Goal: Task Accomplishment & Management: Complete application form

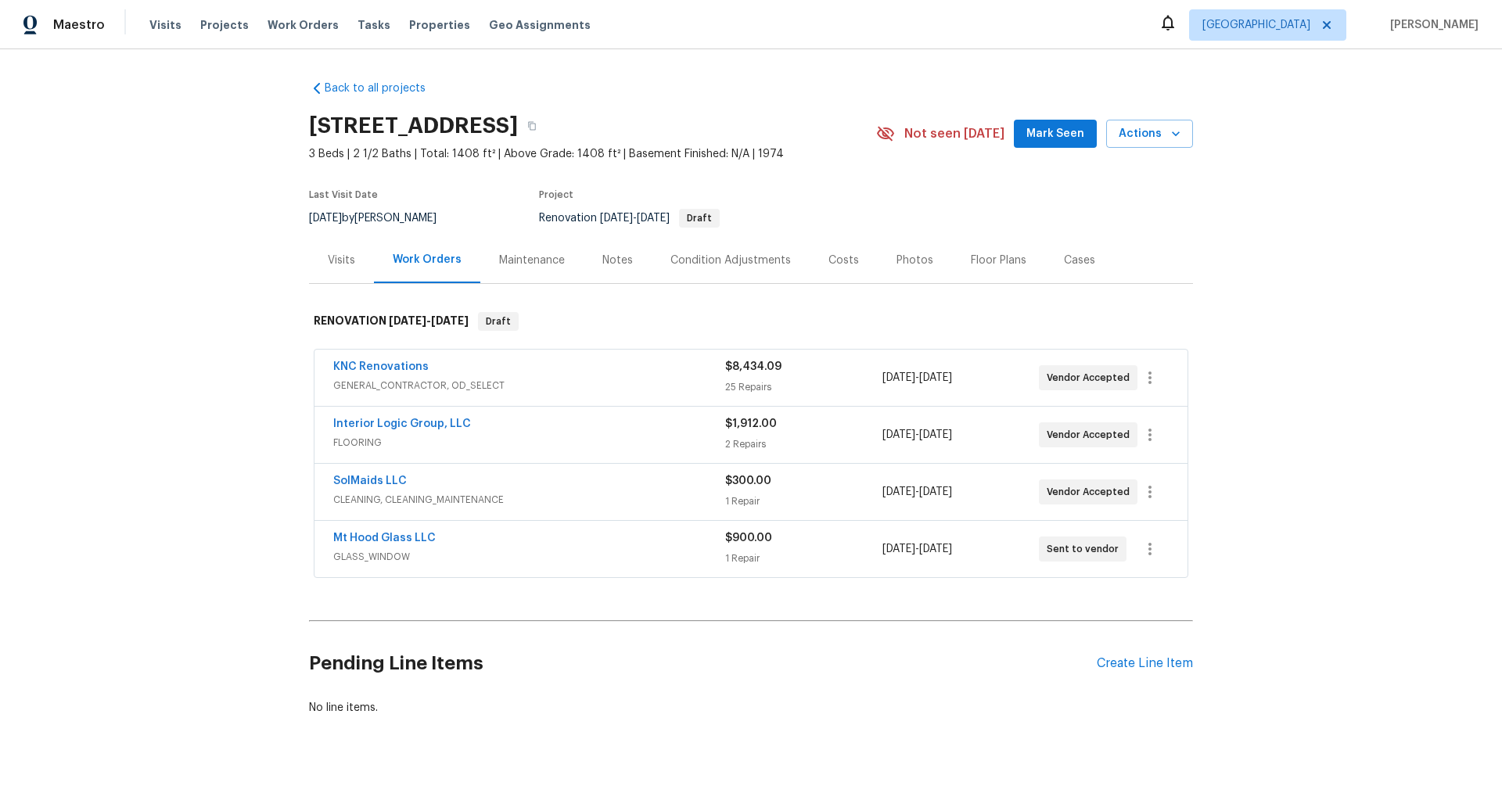
click at [466, 375] on div "KNC Renovations" at bounding box center [529, 368] width 392 height 19
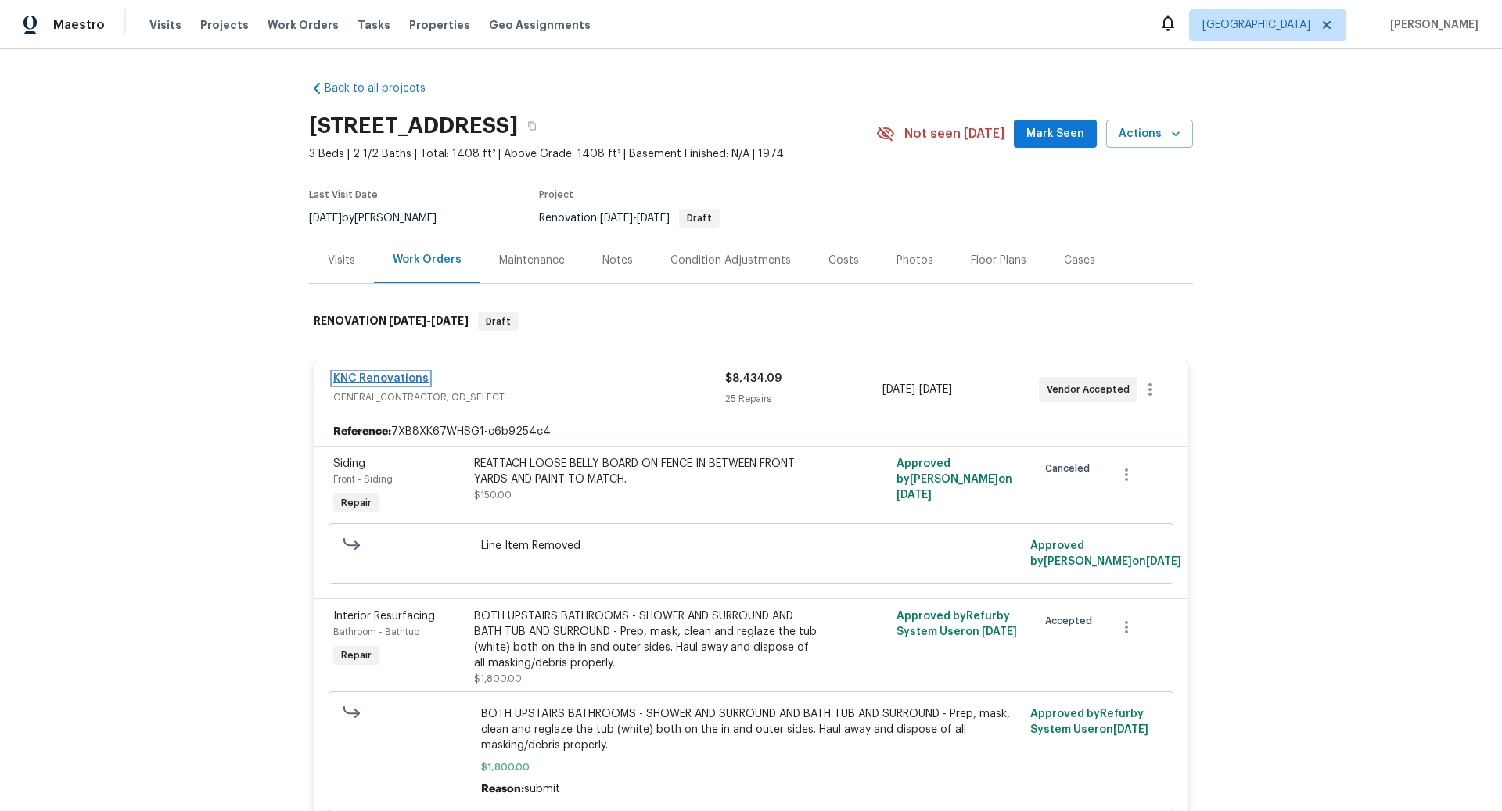
click at [394, 378] on link "KNC Renovations" at bounding box center [380, 378] width 95 height 11
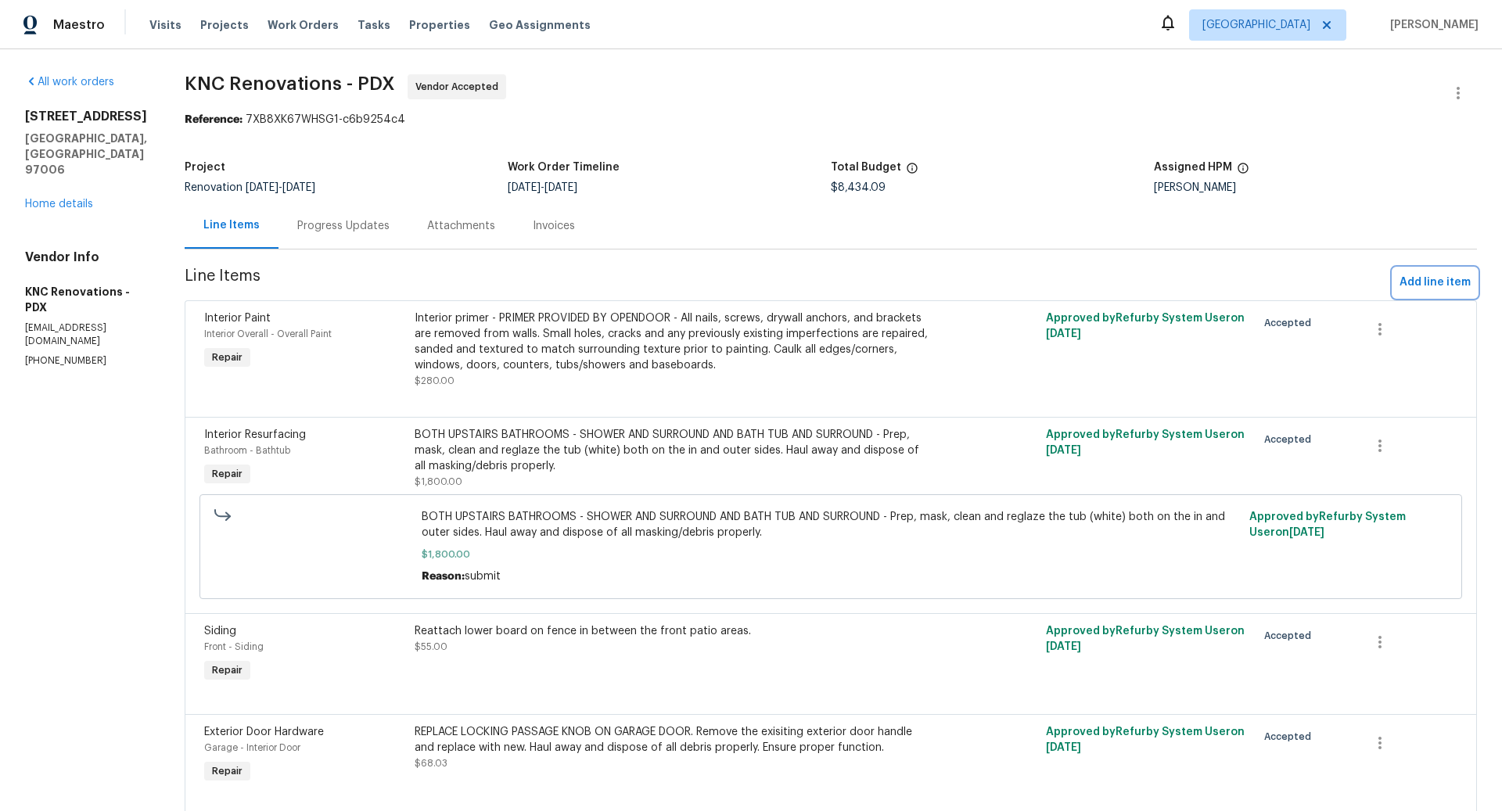
click at [1425, 284] on span "Add line item" at bounding box center [1435, 283] width 71 height 20
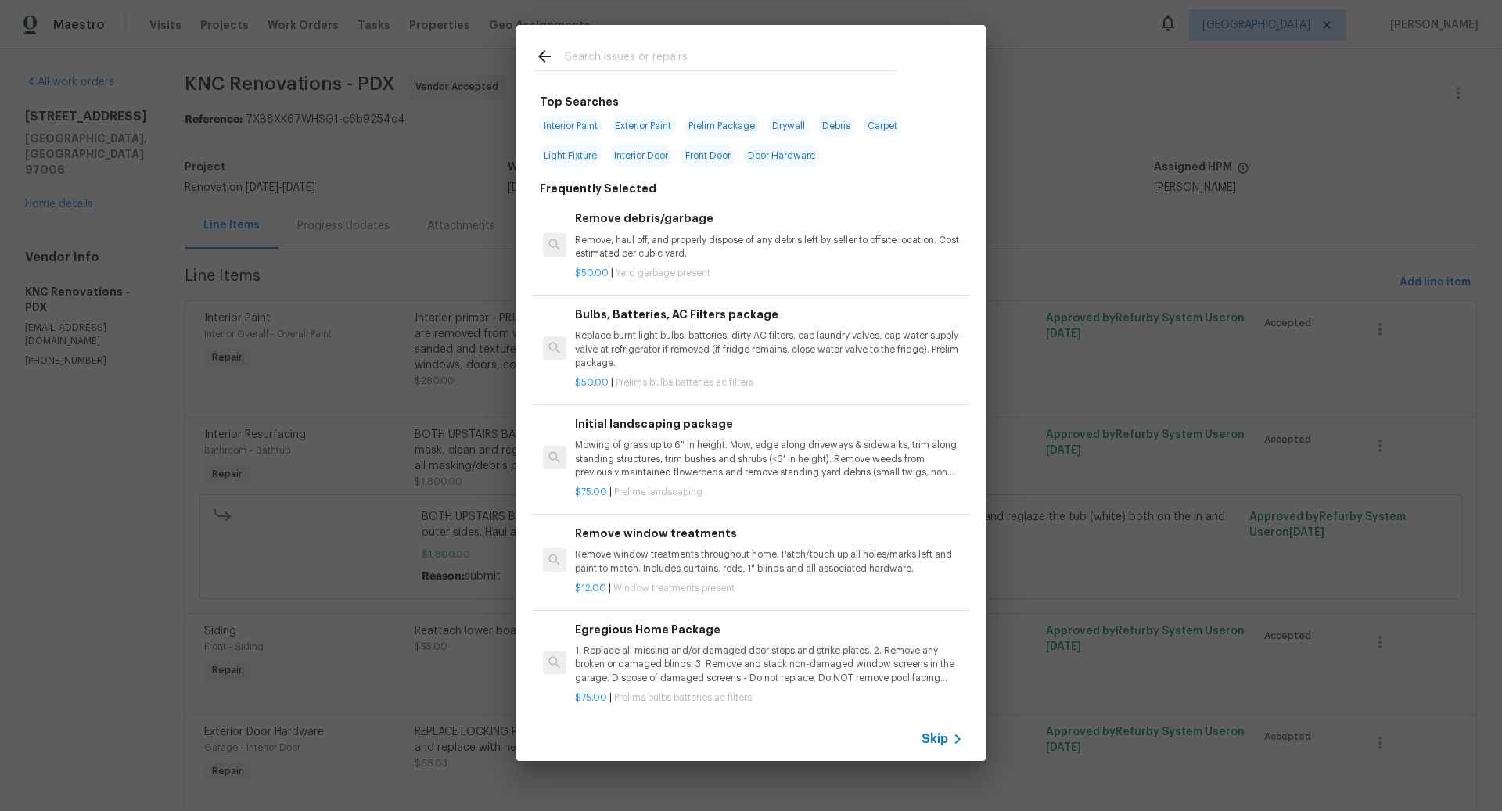
click at [942, 737] on span "Skip" at bounding box center [935, 740] width 27 height 16
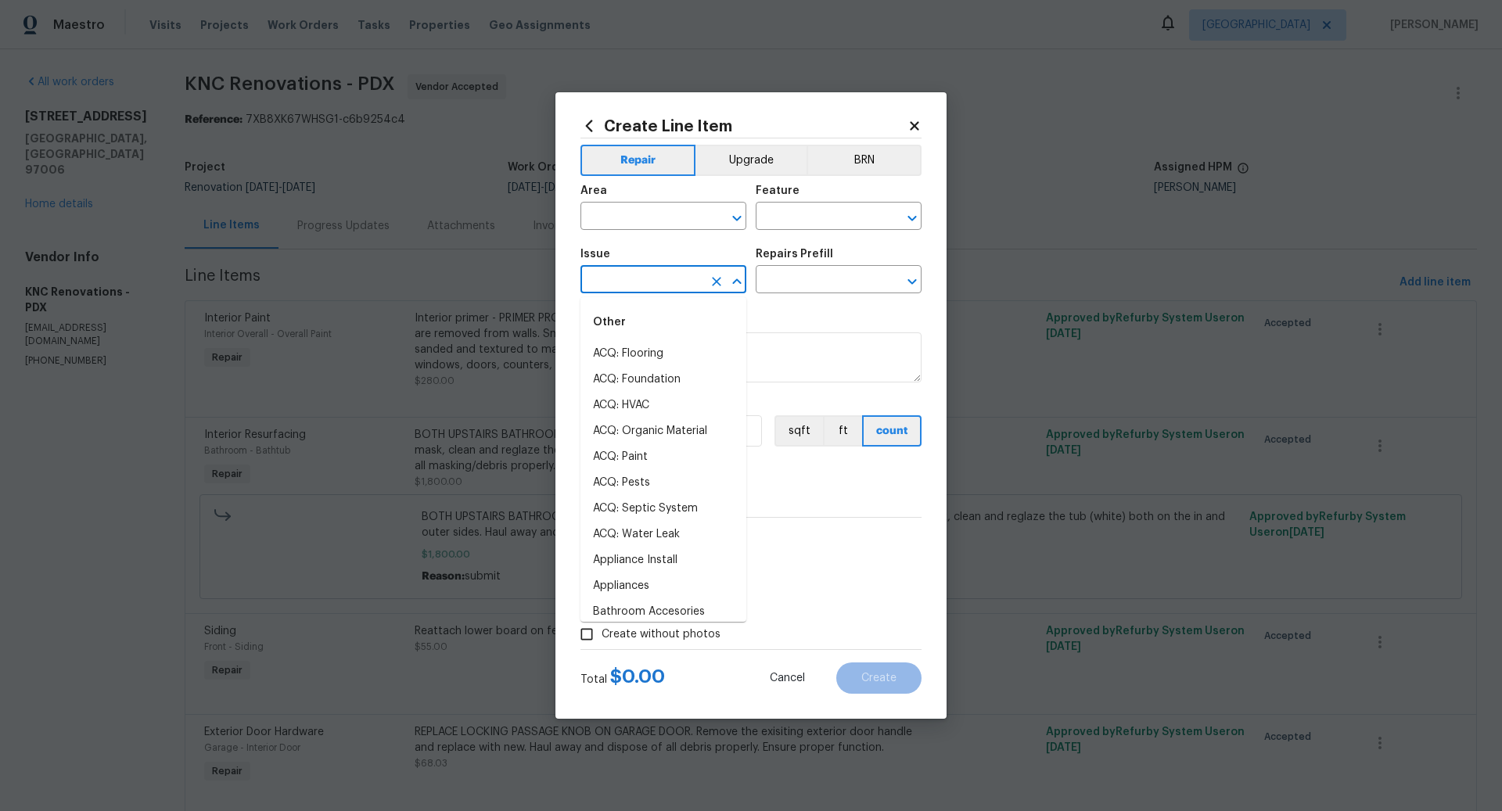
click at [634, 276] on input "text" at bounding box center [642, 281] width 122 height 24
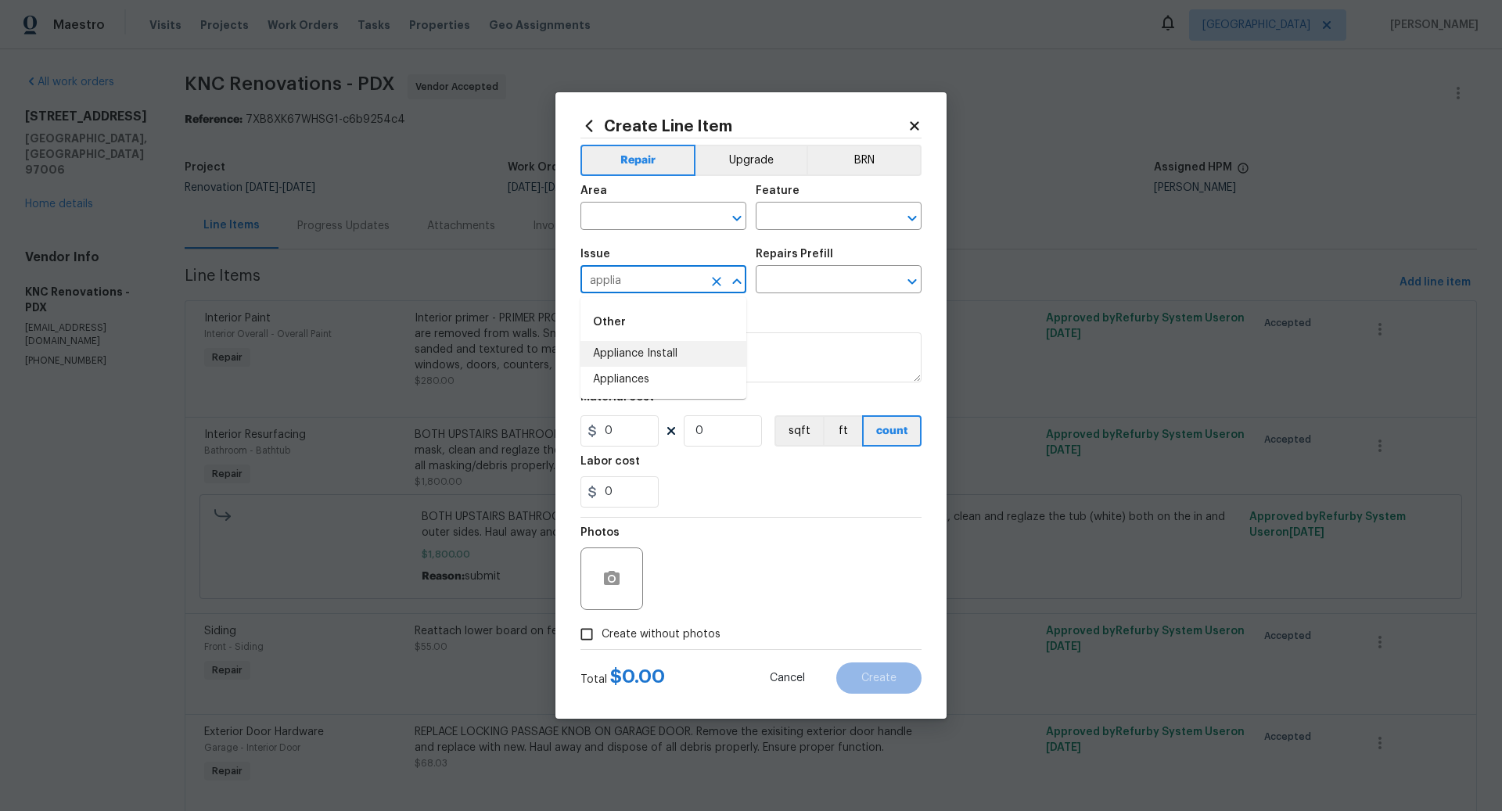
click at [629, 353] on li "Appliance Install" at bounding box center [664, 354] width 166 height 26
type input "Appliance Install"
click at [787, 283] on input "text" at bounding box center [817, 281] width 122 height 24
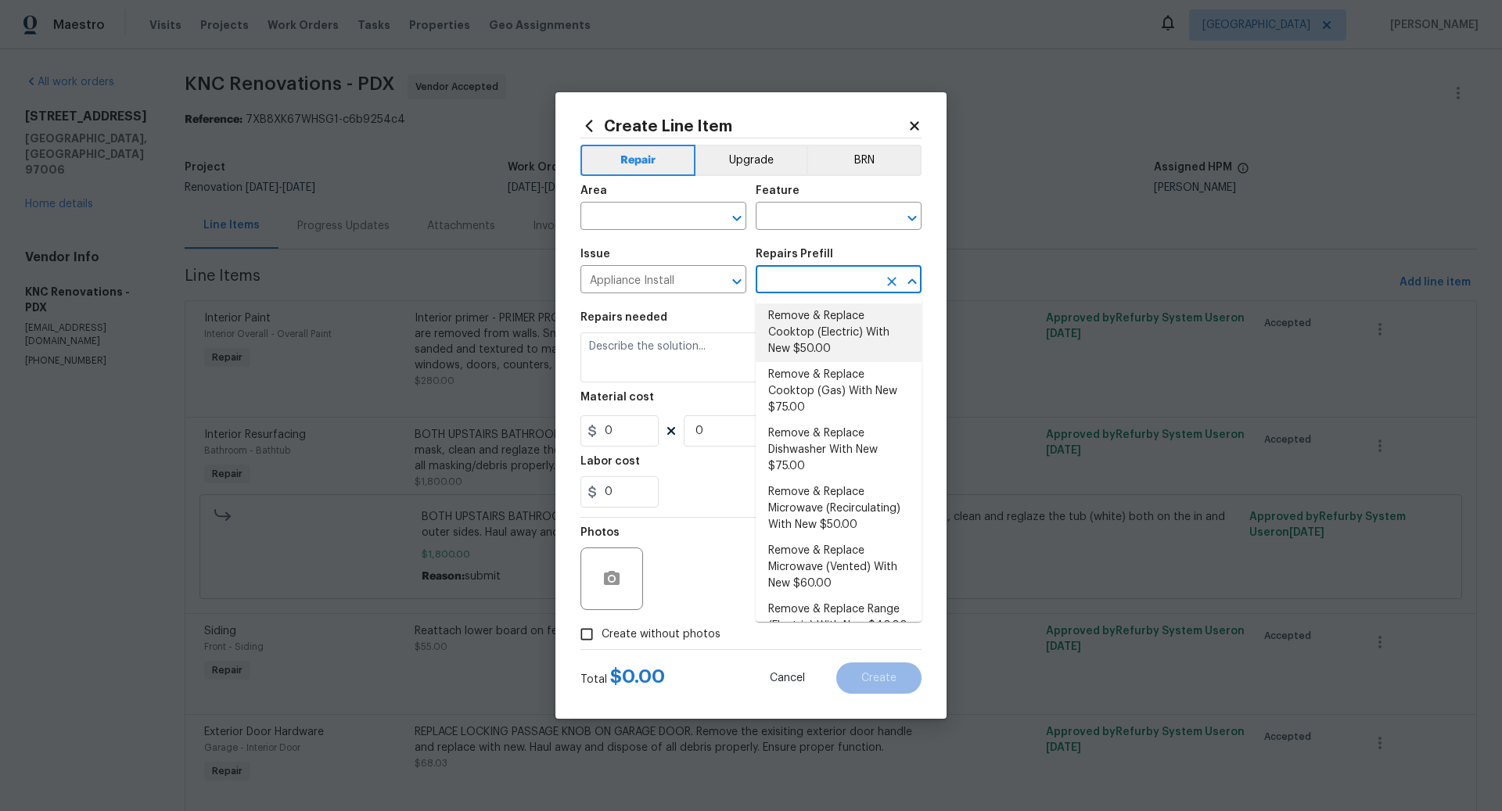
click at [843, 332] on li "Remove & Replace Cooktop (Electric) With New $50.00" at bounding box center [839, 333] width 166 height 59
type input "Appliances"
type input "Remove & Replace Cooktop (Electric) With New $50.00"
type textarea "Remove the existing cooktop and replace it with a new electric cooktop provided…"
type input "50"
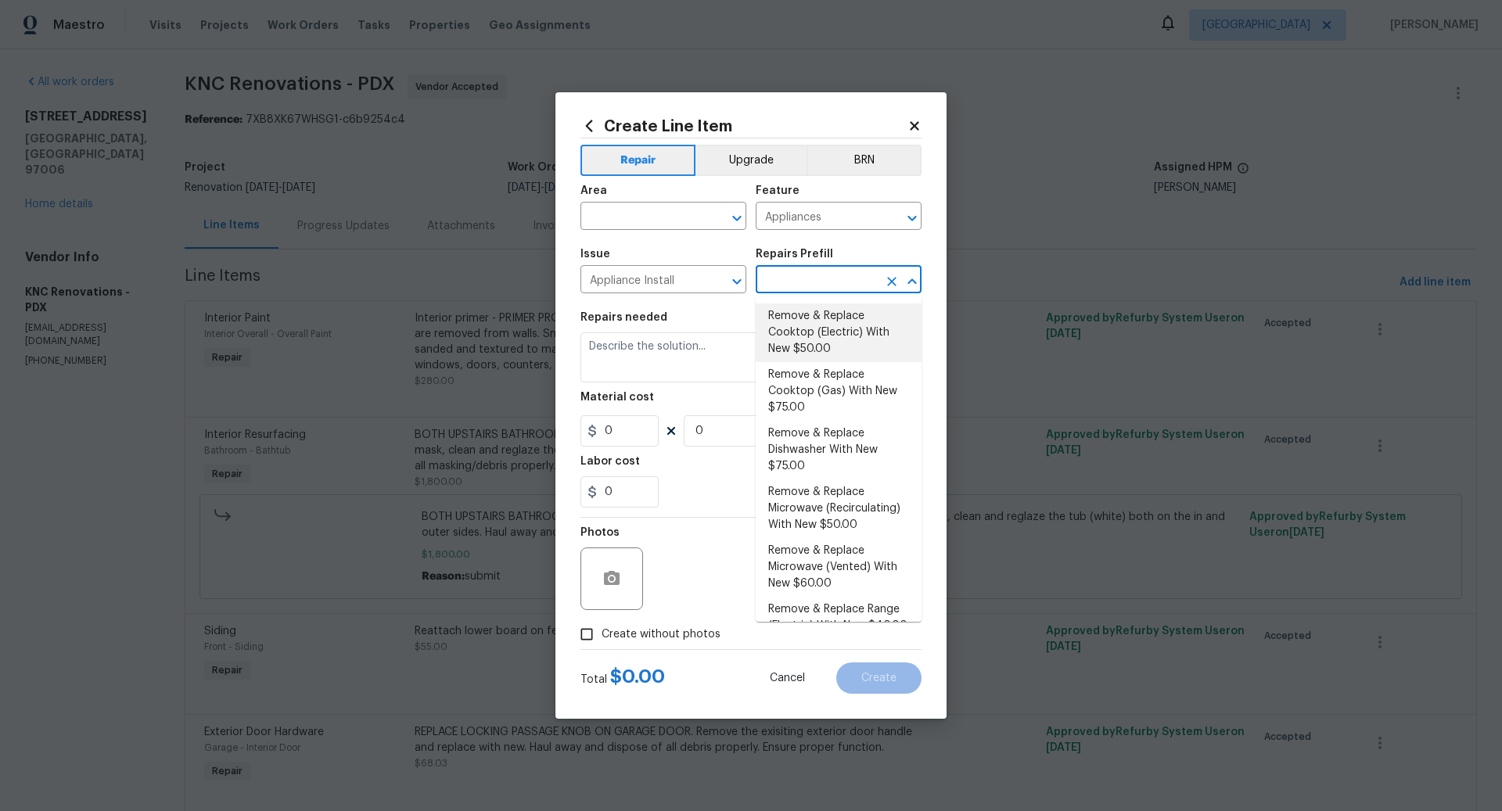
type input "1"
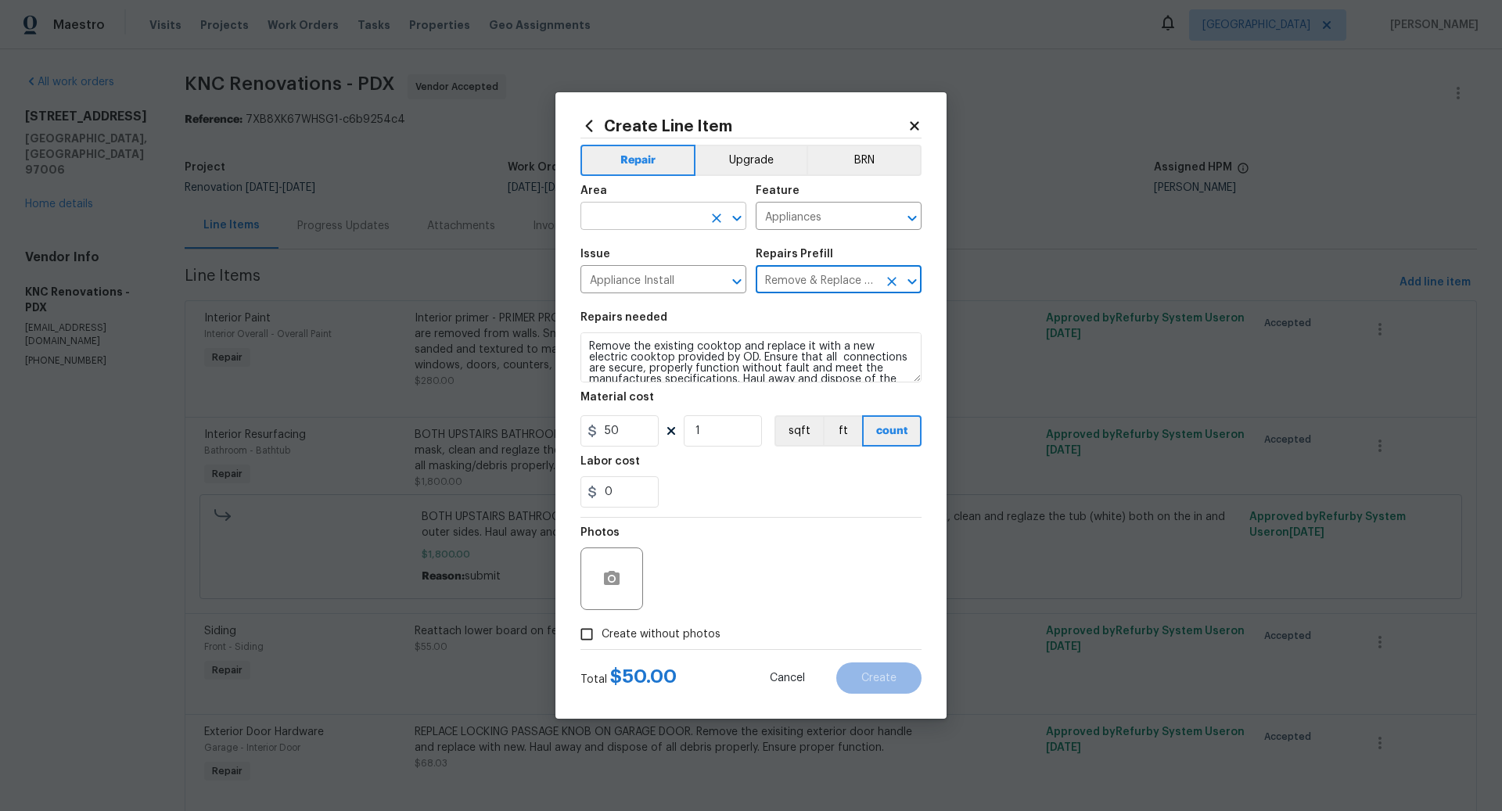
click at [649, 215] on input "text" at bounding box center [642, 218] width 122 height 24
click at [633, 253] on li "Kitchen" at bounding box center [664, 253] width 166 height 26
type input "Kitchen"
click at [595, 635] on input "Create without photos" at bounding box center [587, 635] width 30 height 30
checkbox input "true"
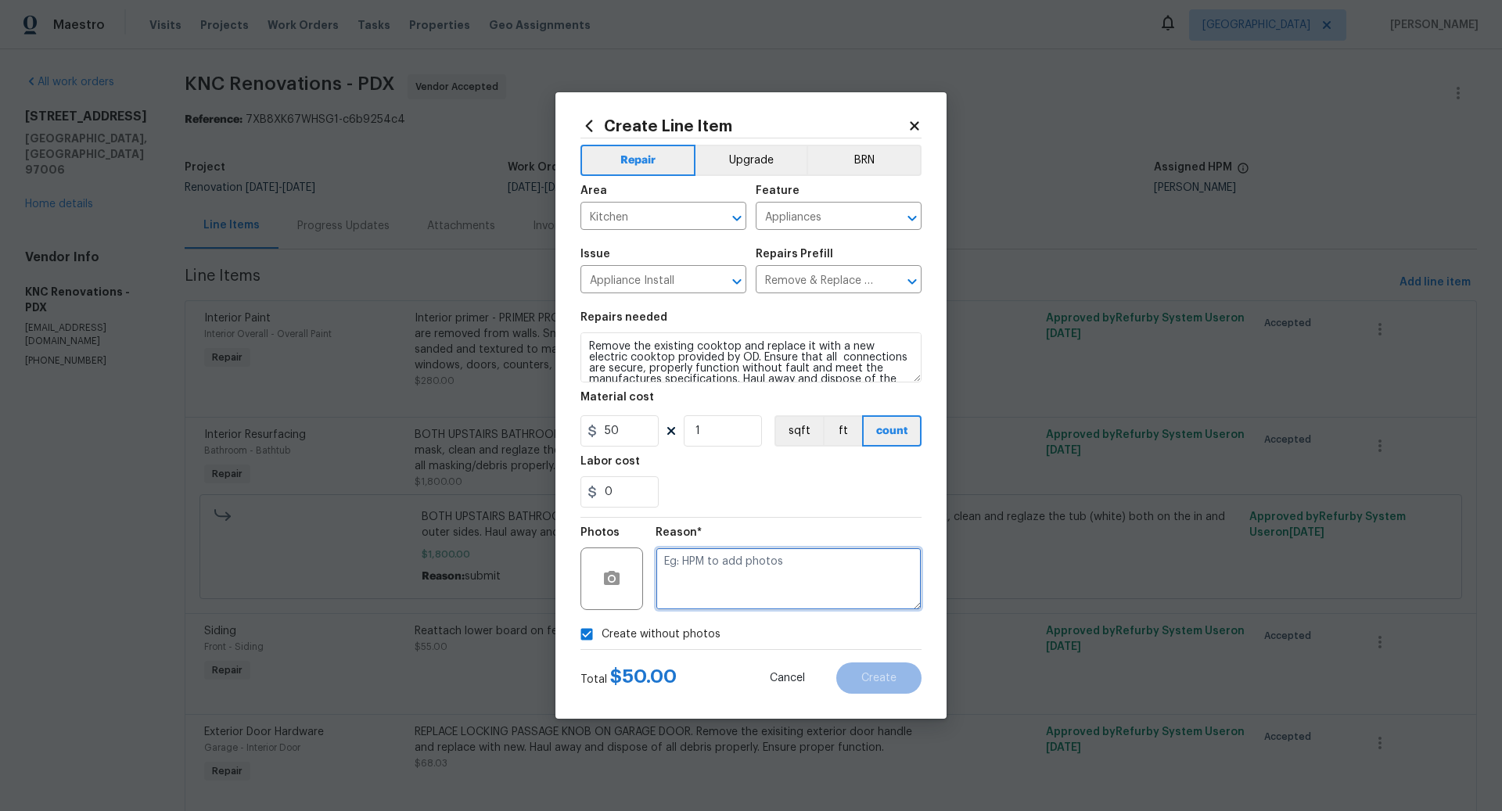
click at [717, 581] on textarea at bounding box center [789, 579] width 266 height 63
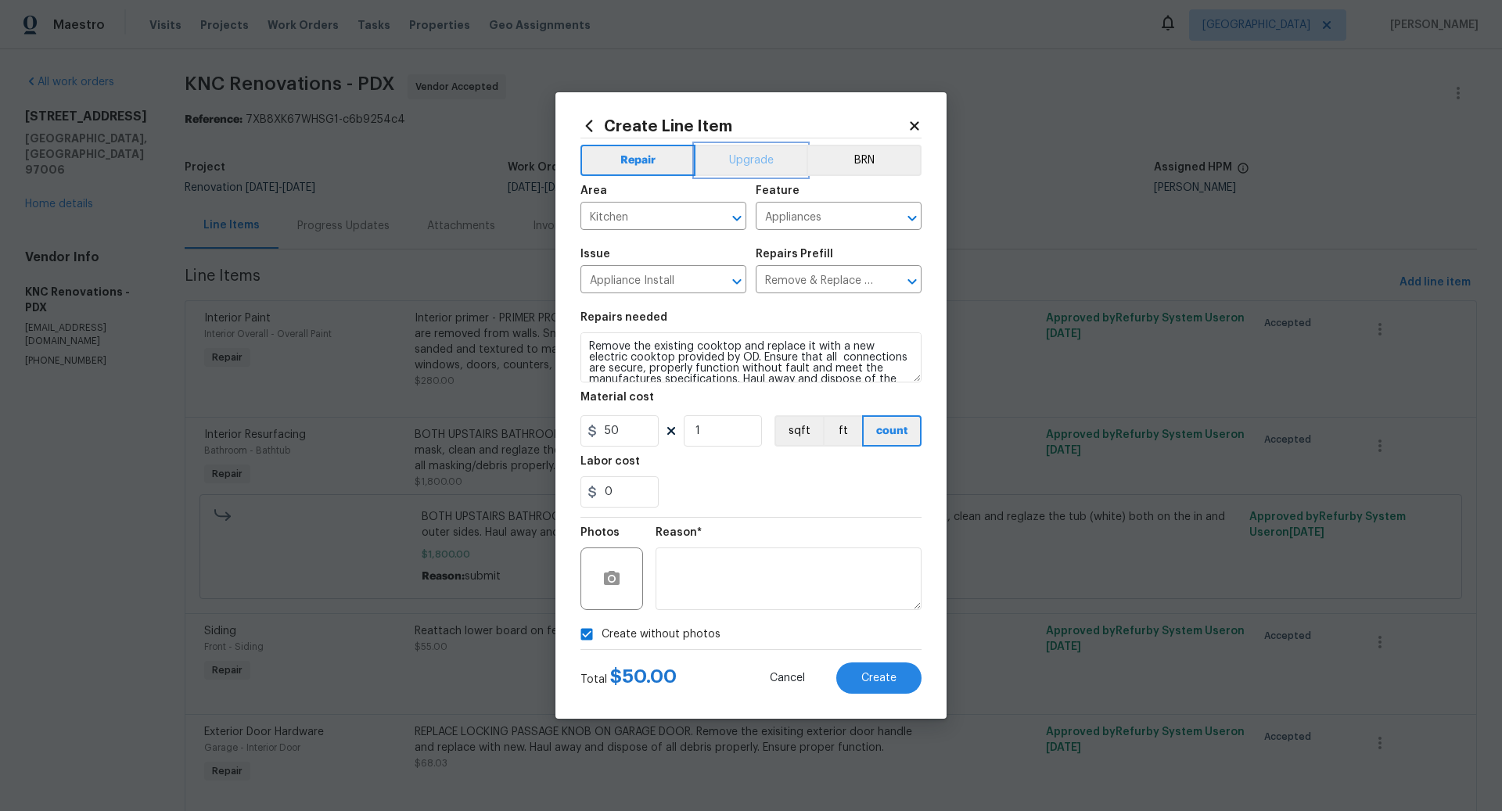
click at [753, 160] on button "Upgrade" at bounding box center [752, 160] width 112 height 31
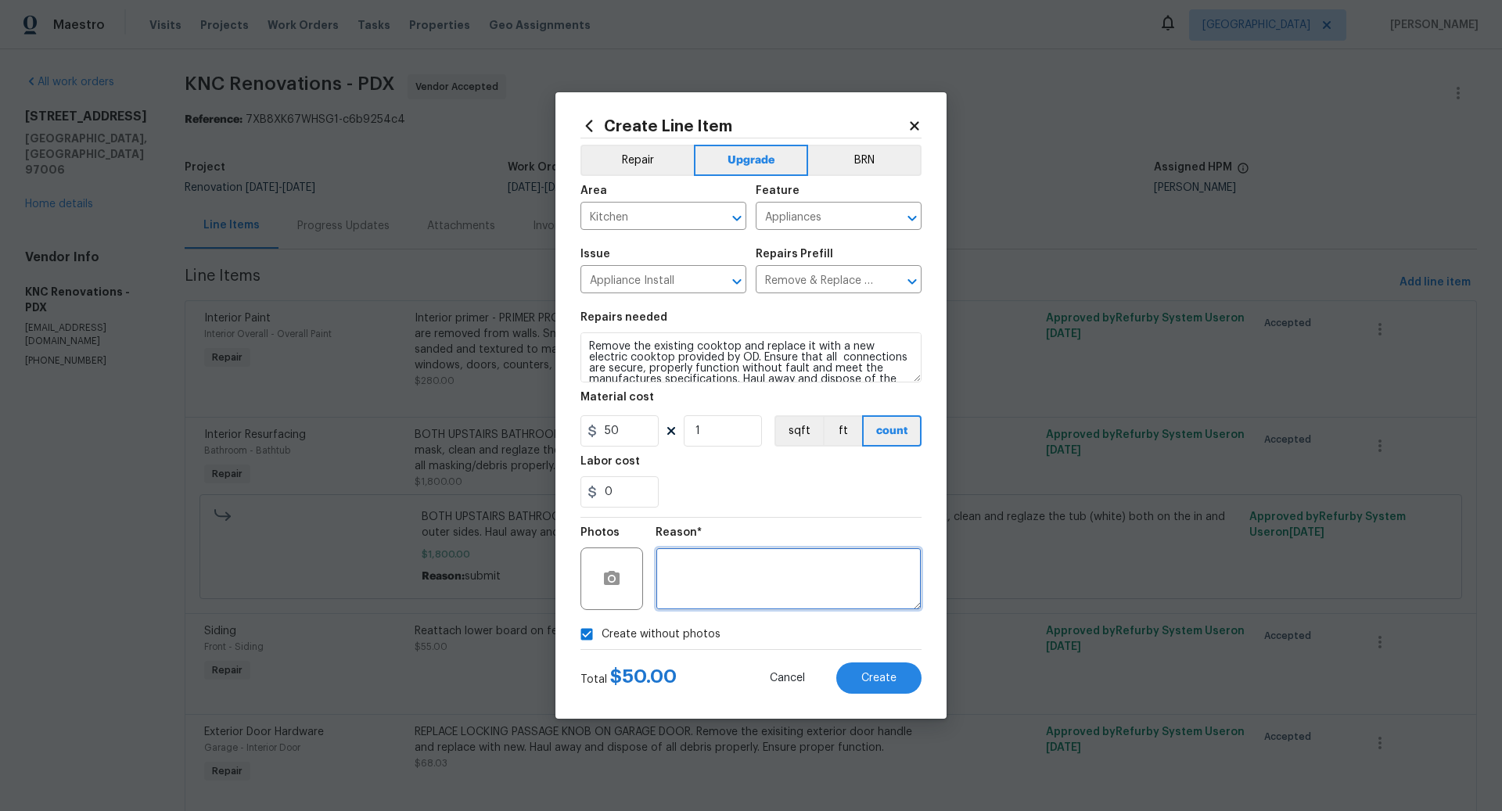
click at [771, 578] on textarea at bounding box center [789, 579] width 266 height 63
click at [878, 675] on span "Create" at bounding box center [879, 679] width 35 height 12
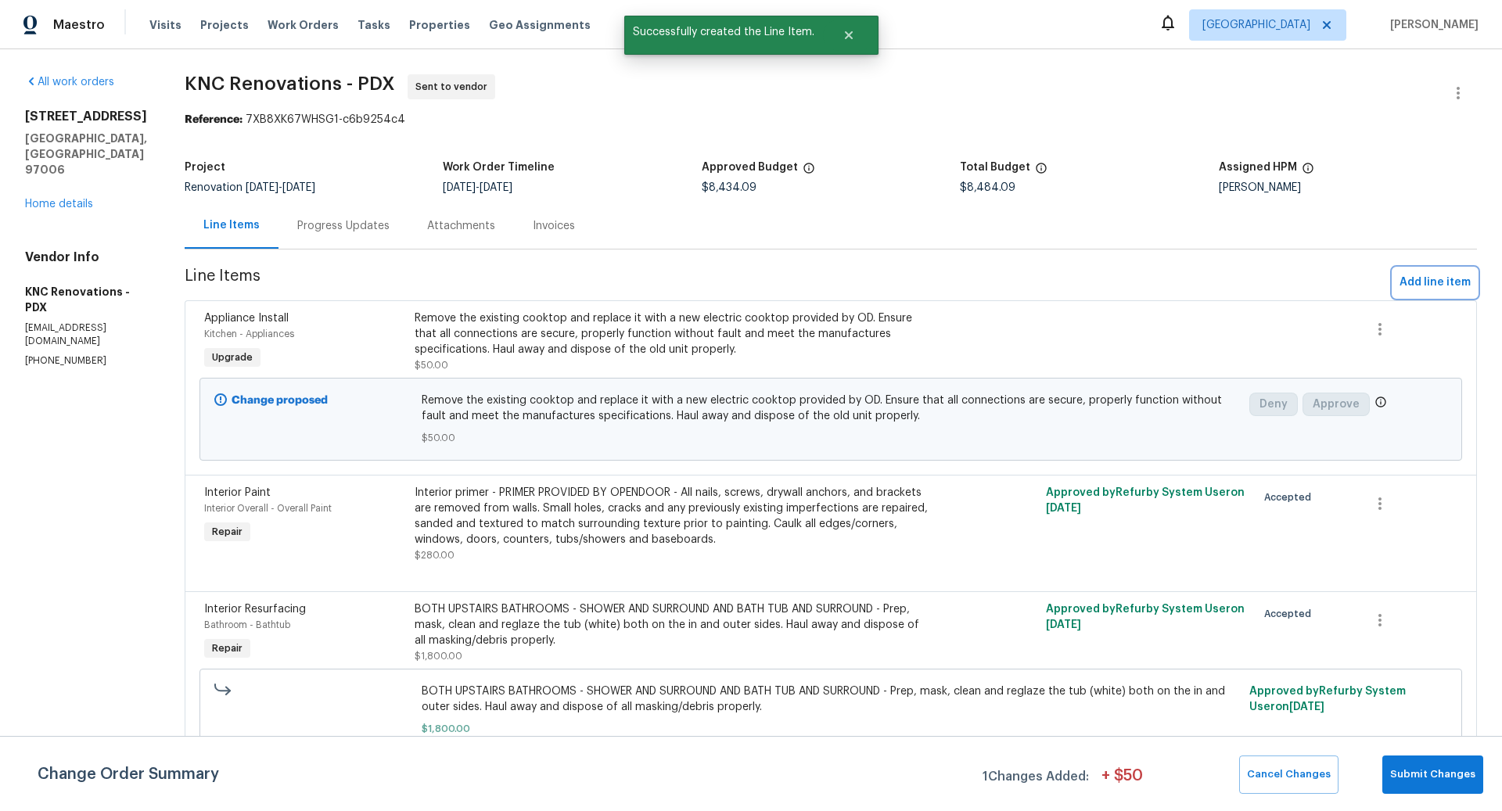
click at [1434, 279] on span "Add line item" at bounding box center [1435, 283] width 71 height 20
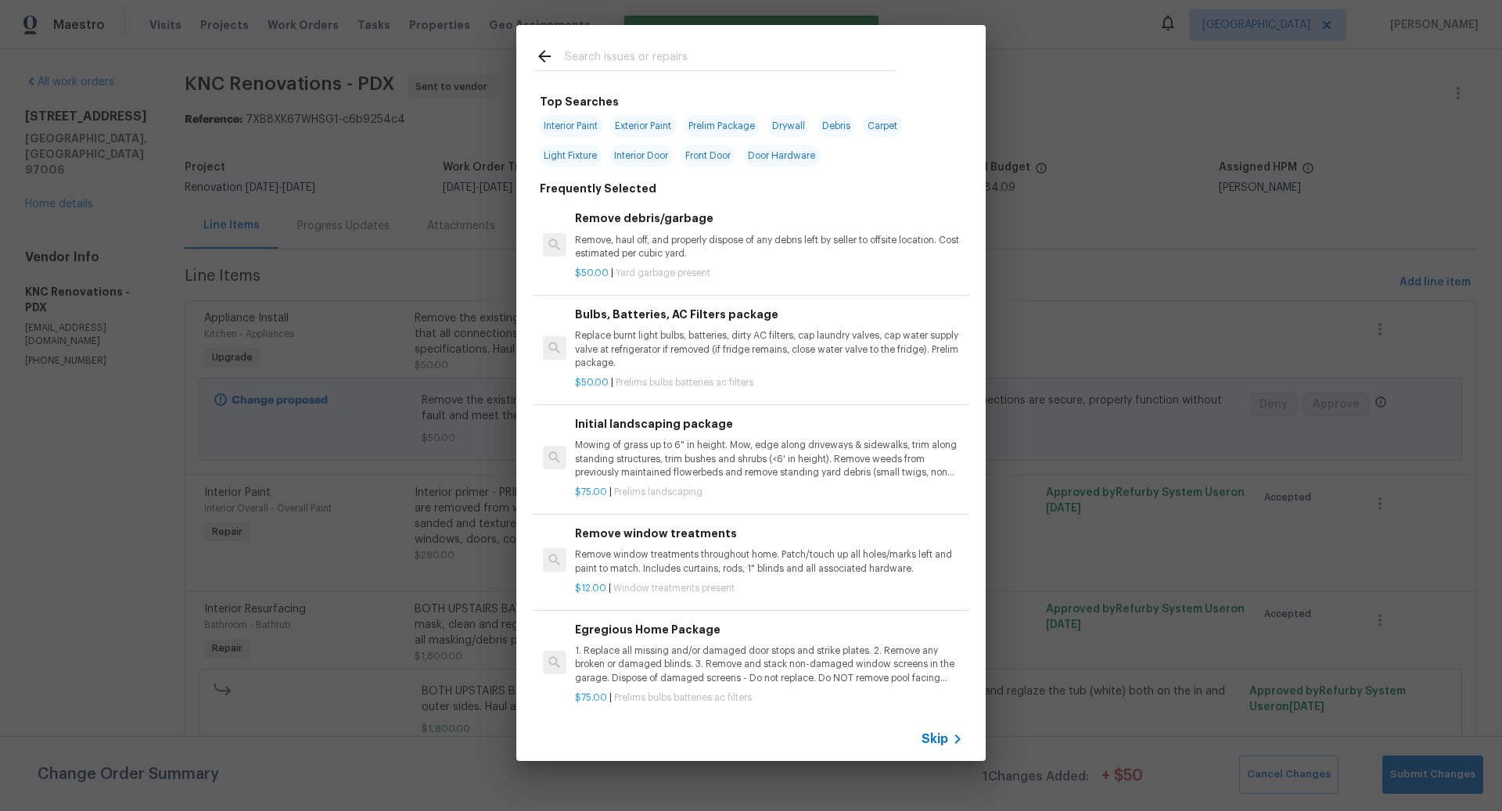
click at [939, 739] on span "Skip" at bounding box center [935, 740] width 27 height 16
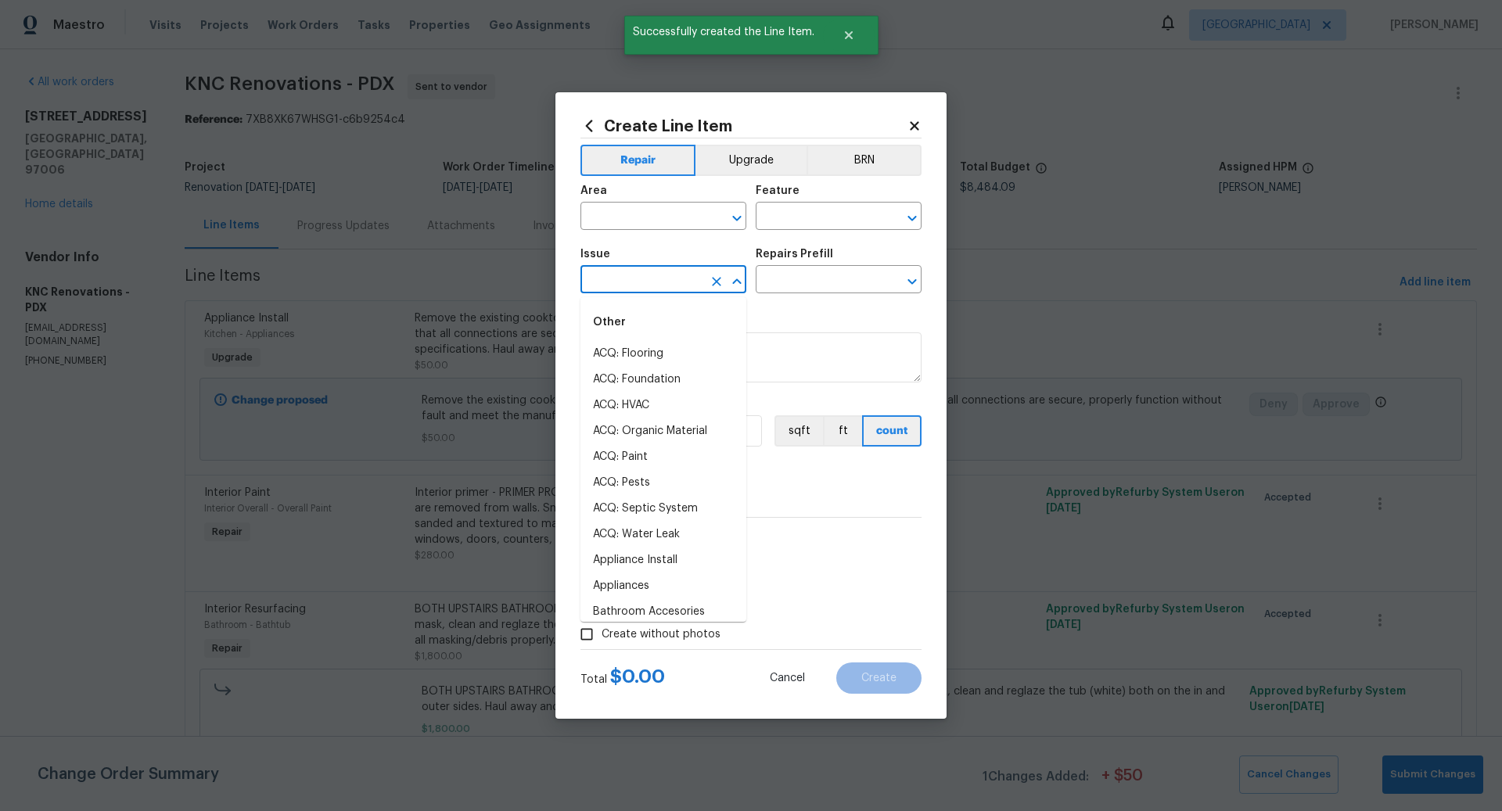
click at [629, 285] on input "text" at bounding box center [642, 281] width 122 height 24
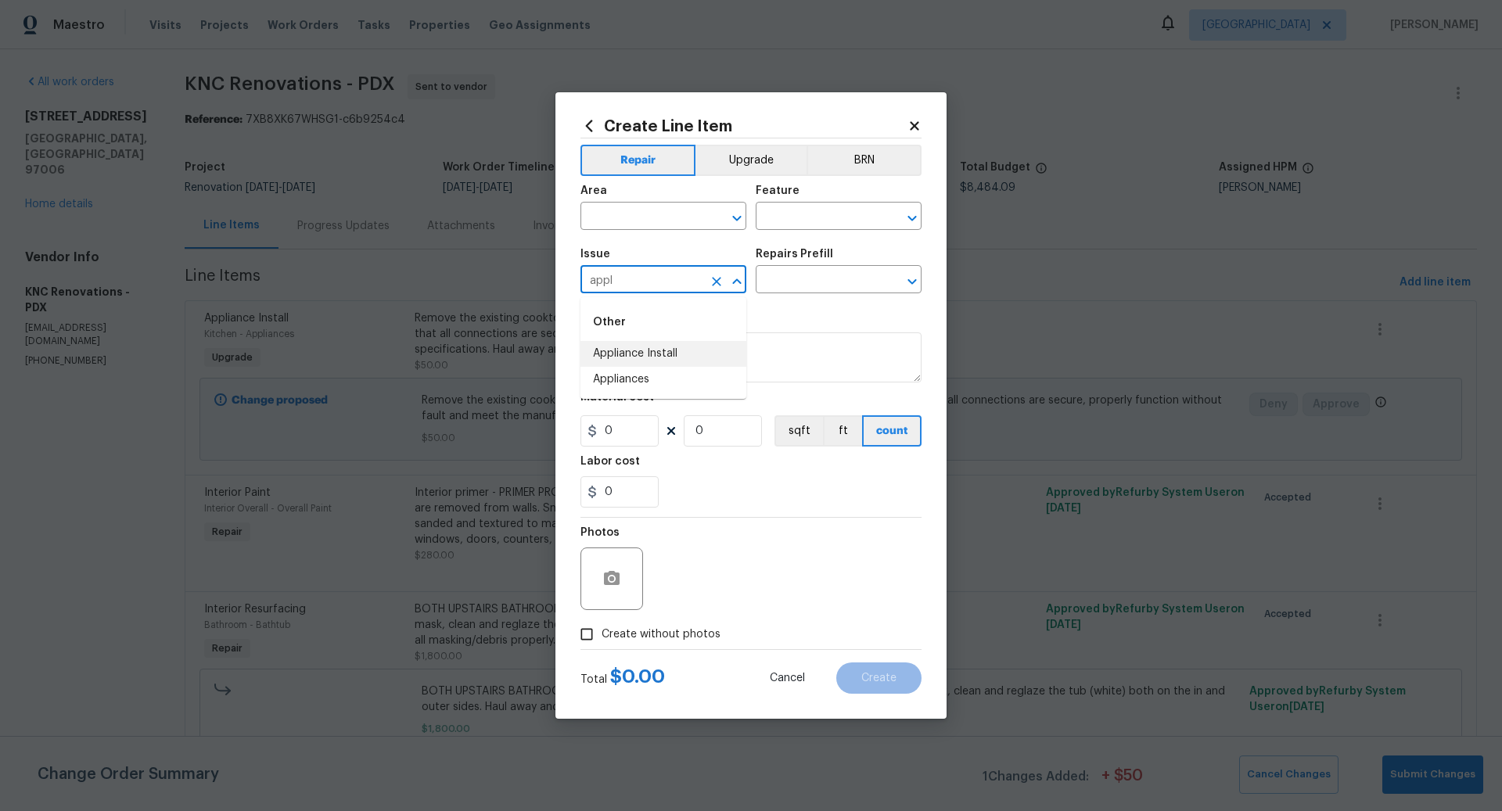
click at [647, 349] on li "Appliance Install" at bounding box center [664, 354] width 166 height 26
type input "Appliance Install"
click at [812, 284] on input "text" at bounding box center [817, 281] width 122 height 24
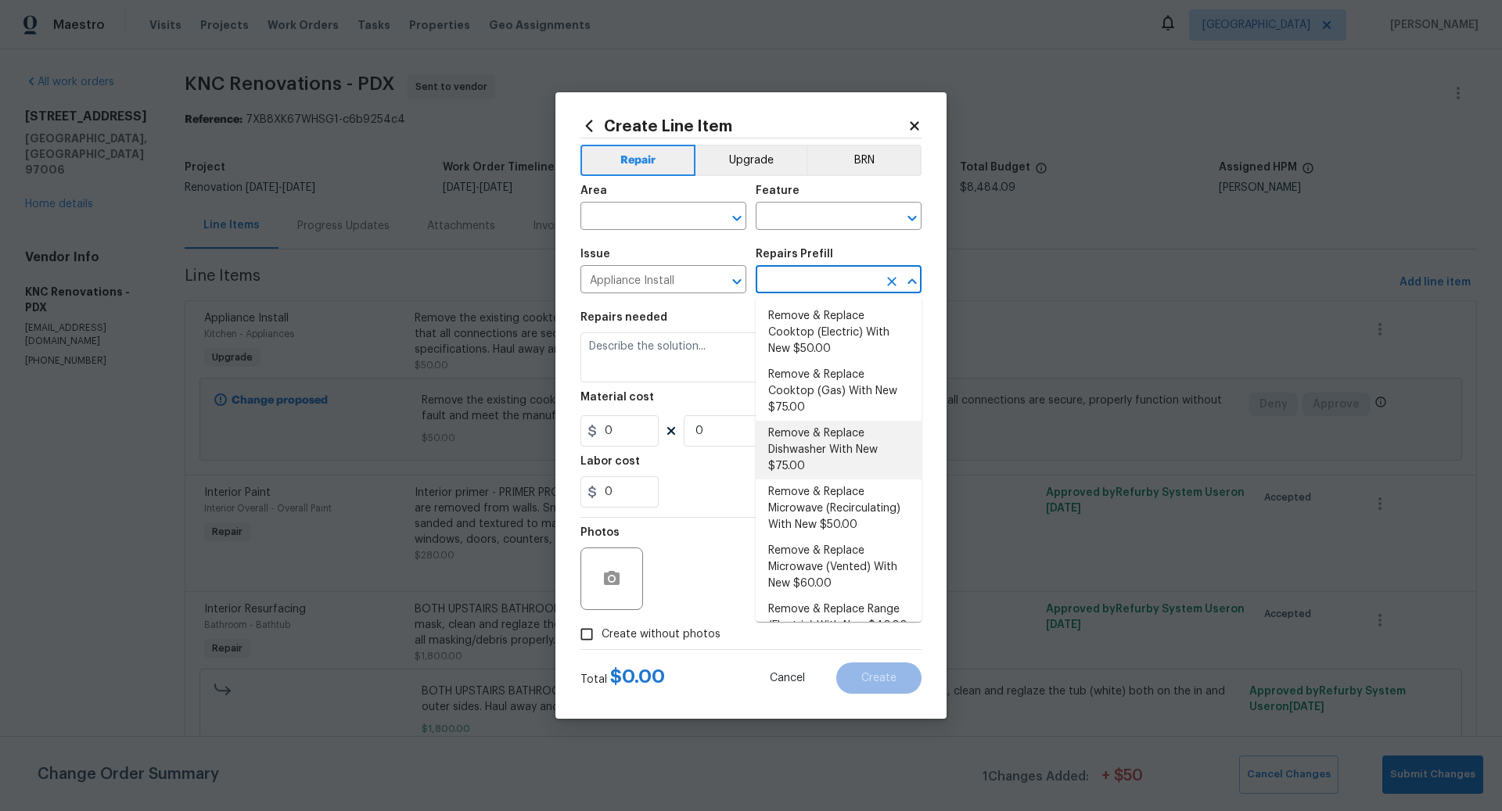
click at [815, 443] on li "Remove & Replace Dishwasher With New $75.00" at bounding box center [839, 450] width 166 height 59
type input "Appliances"
type input "Remove & Replace Dishwasher With New $75.00"
type textarea "Remove the existing dishwasher and replace it with a new dishwasher provided by…"
type input "75"
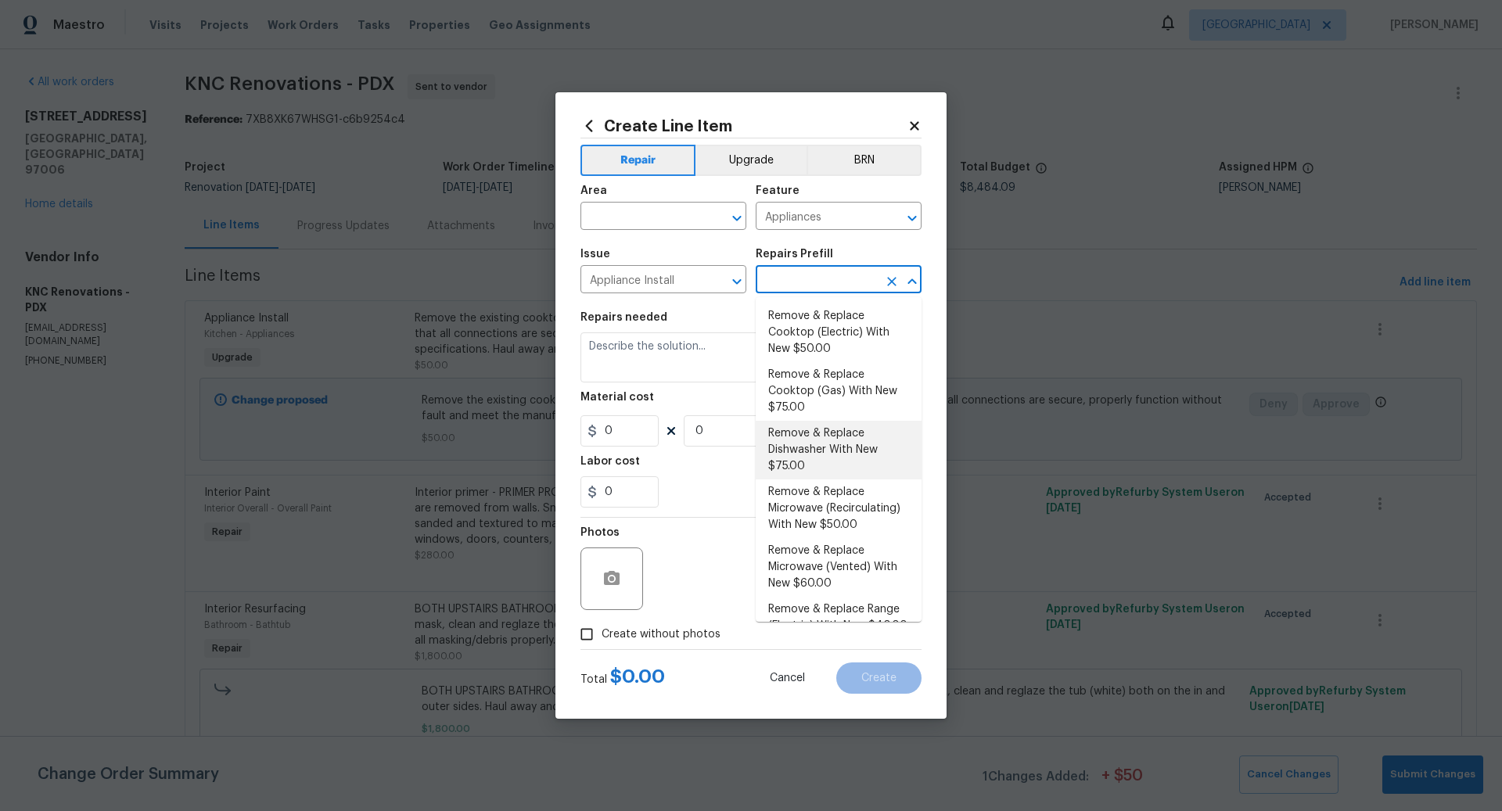
type input "1"
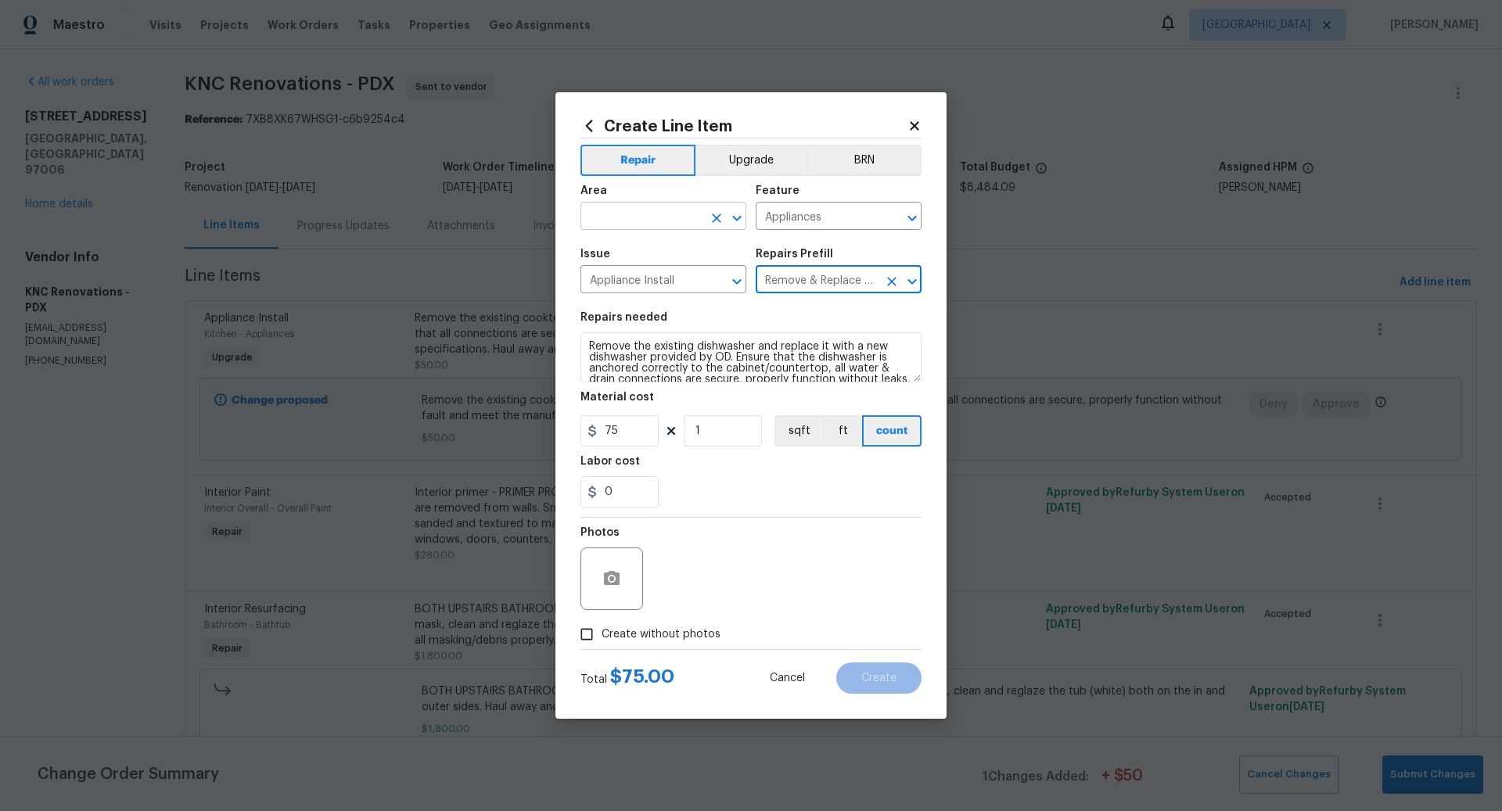
click at [644, 218] on input "text" at bounding box center [642, 218] width 122 height 24
click at [645, 256] on li "Kitchen" at bounding box center [664, 253] width 166 height 26
type input "Kitchen"
click at [756, 164] on button "Upgrade" at bounding box center [752, 160] width 112 height 31
click at [588, 637] on input "Create without photos" at bounding box center [587, 635] width 30 height 30
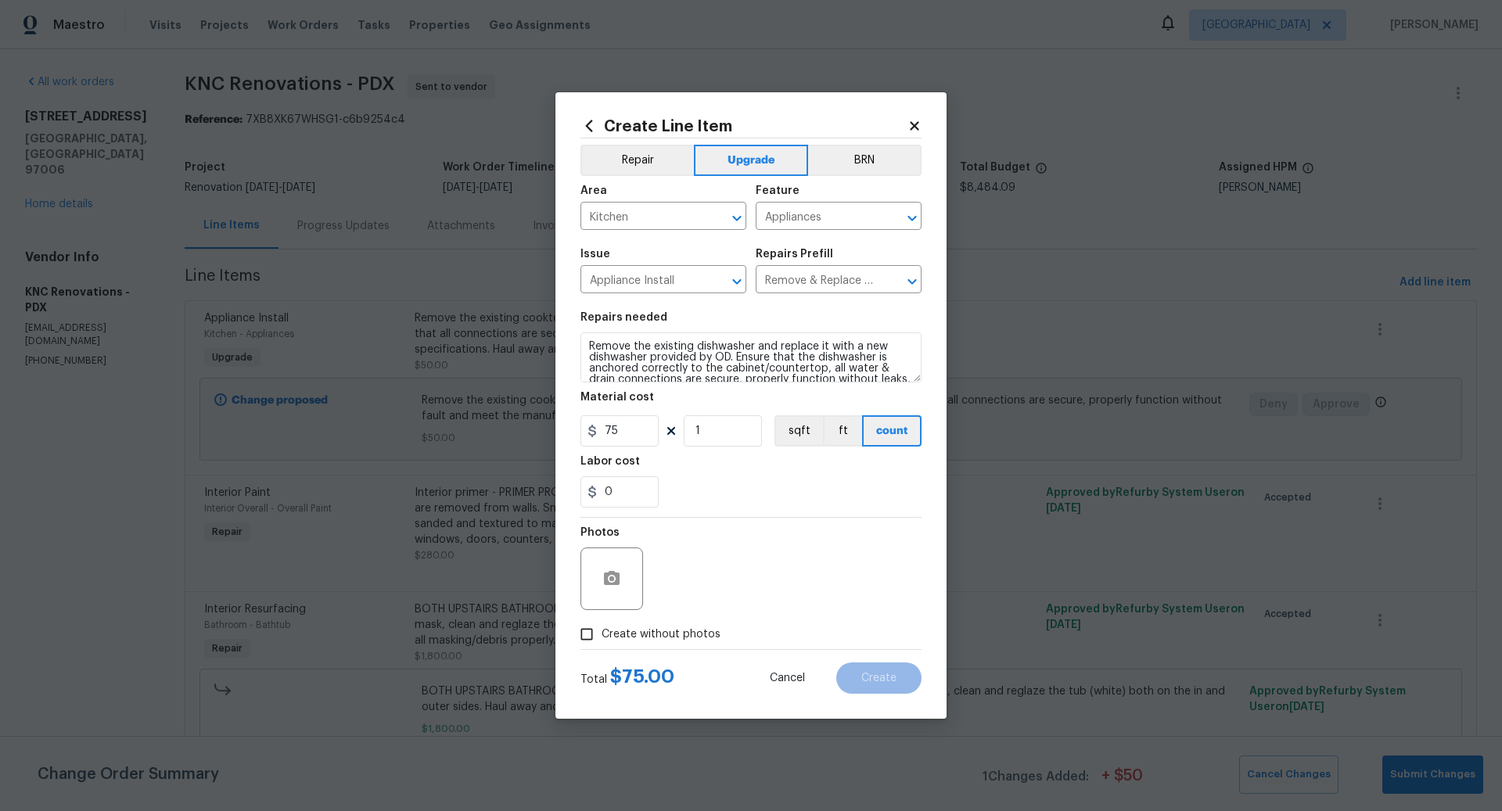
checkbox input "true"
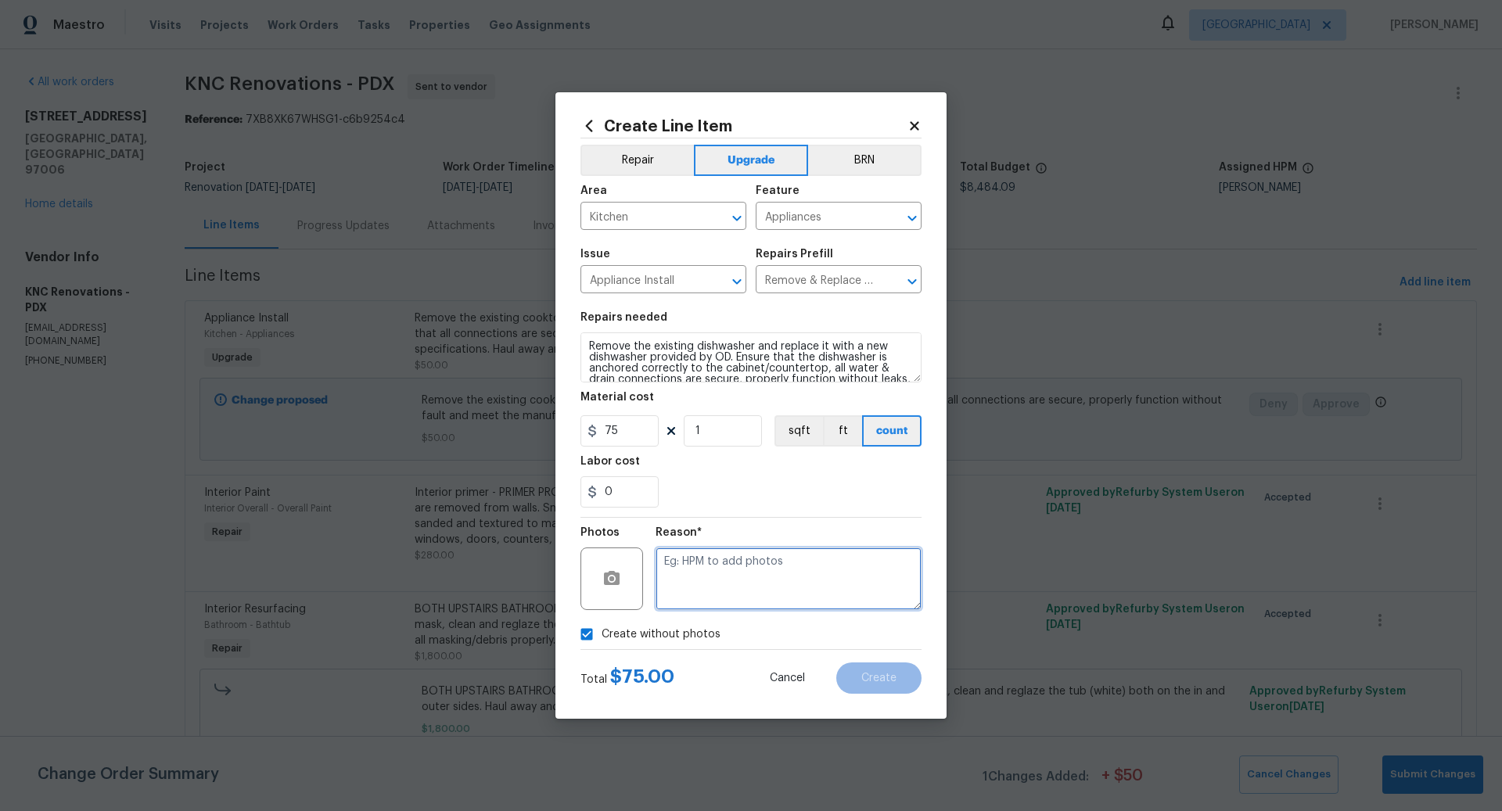
click at [698, 592] on textarea at bounding box center [789, 579] width 266 height 63
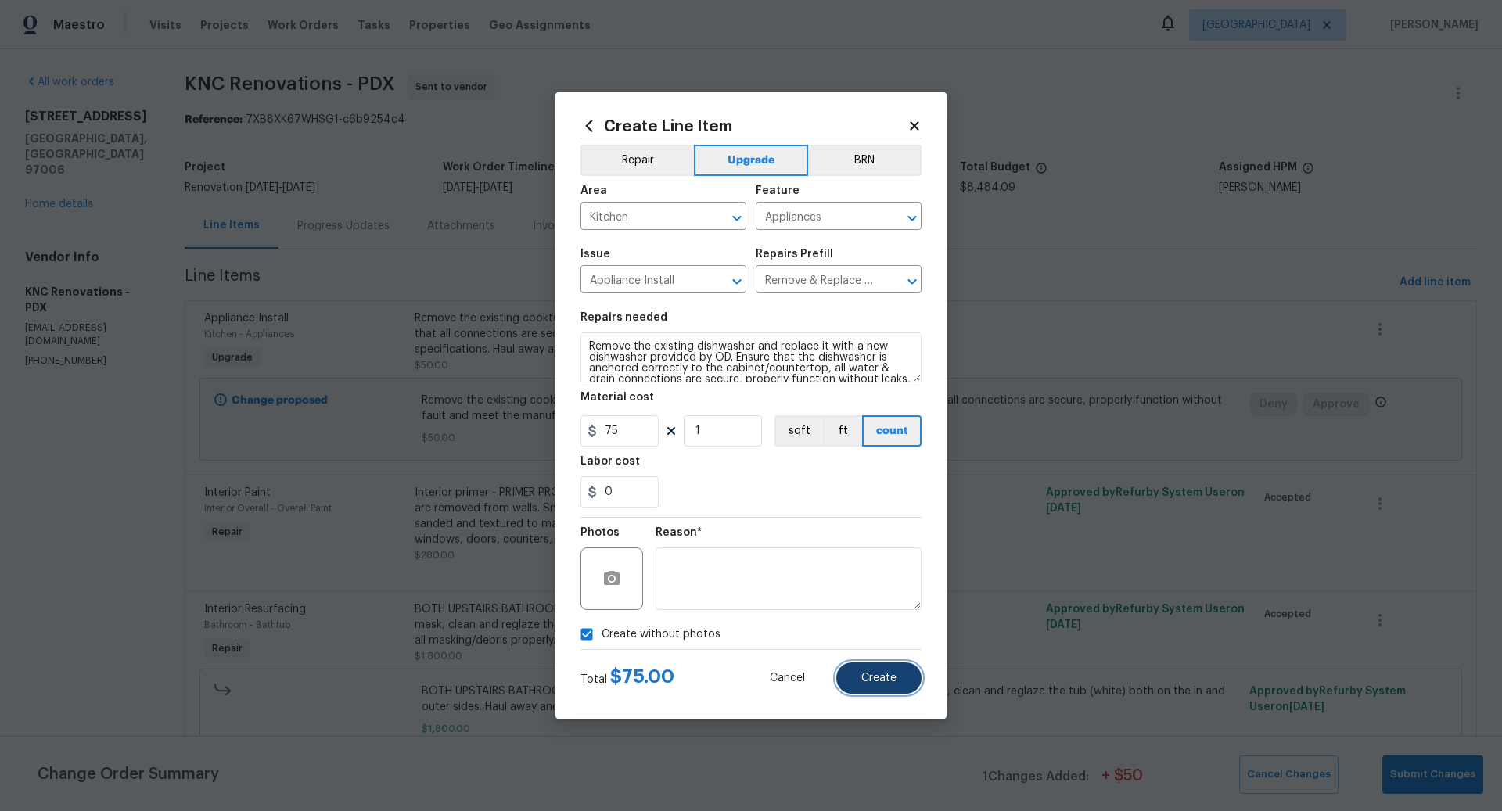
click at [876, 676] on span "Create" at bounding box center [879, 679] width 35 height 12
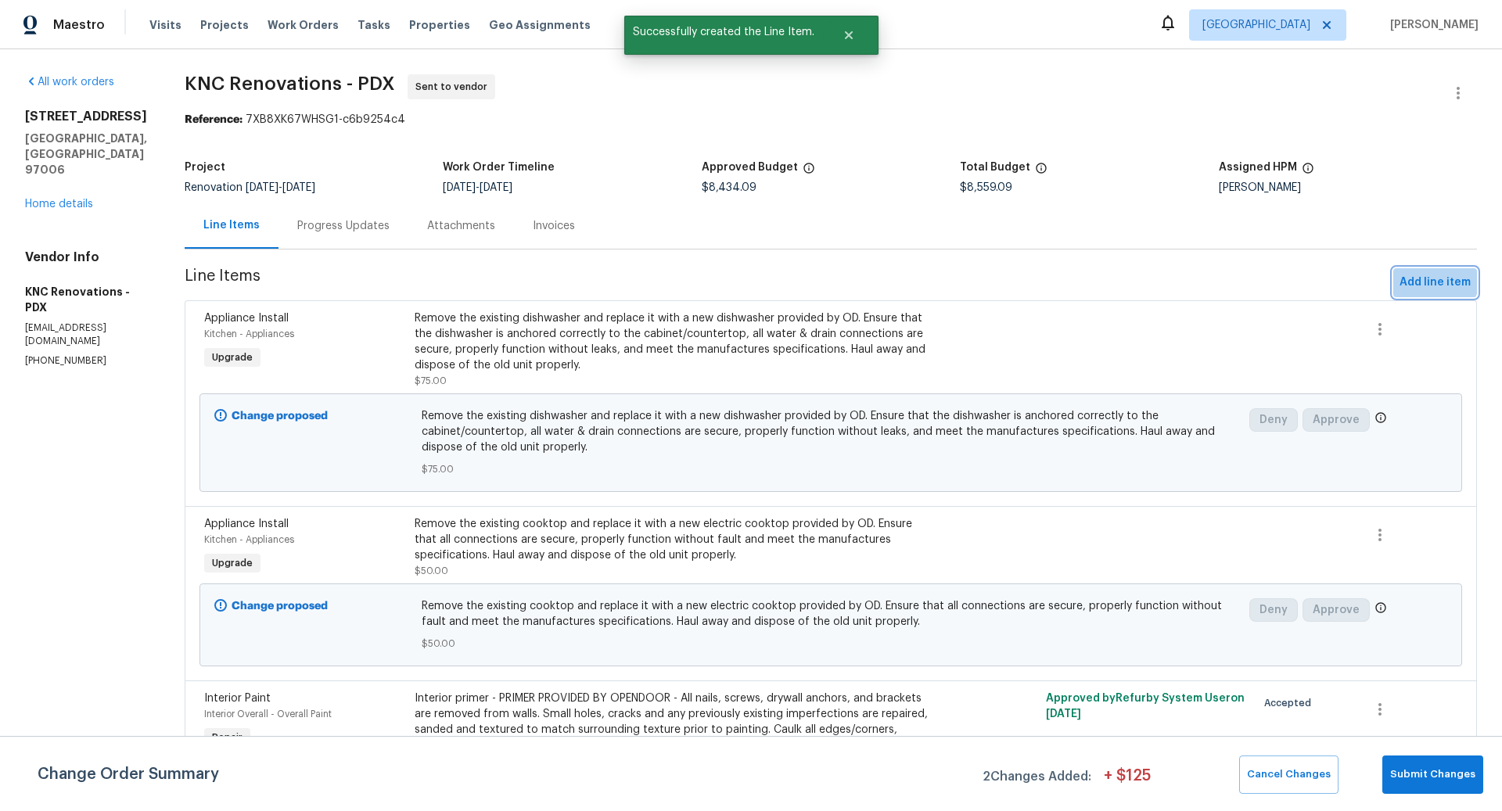
click at [1431, 279] on span "Add line item" at bounding box center [1435, 283] width 71 height 20
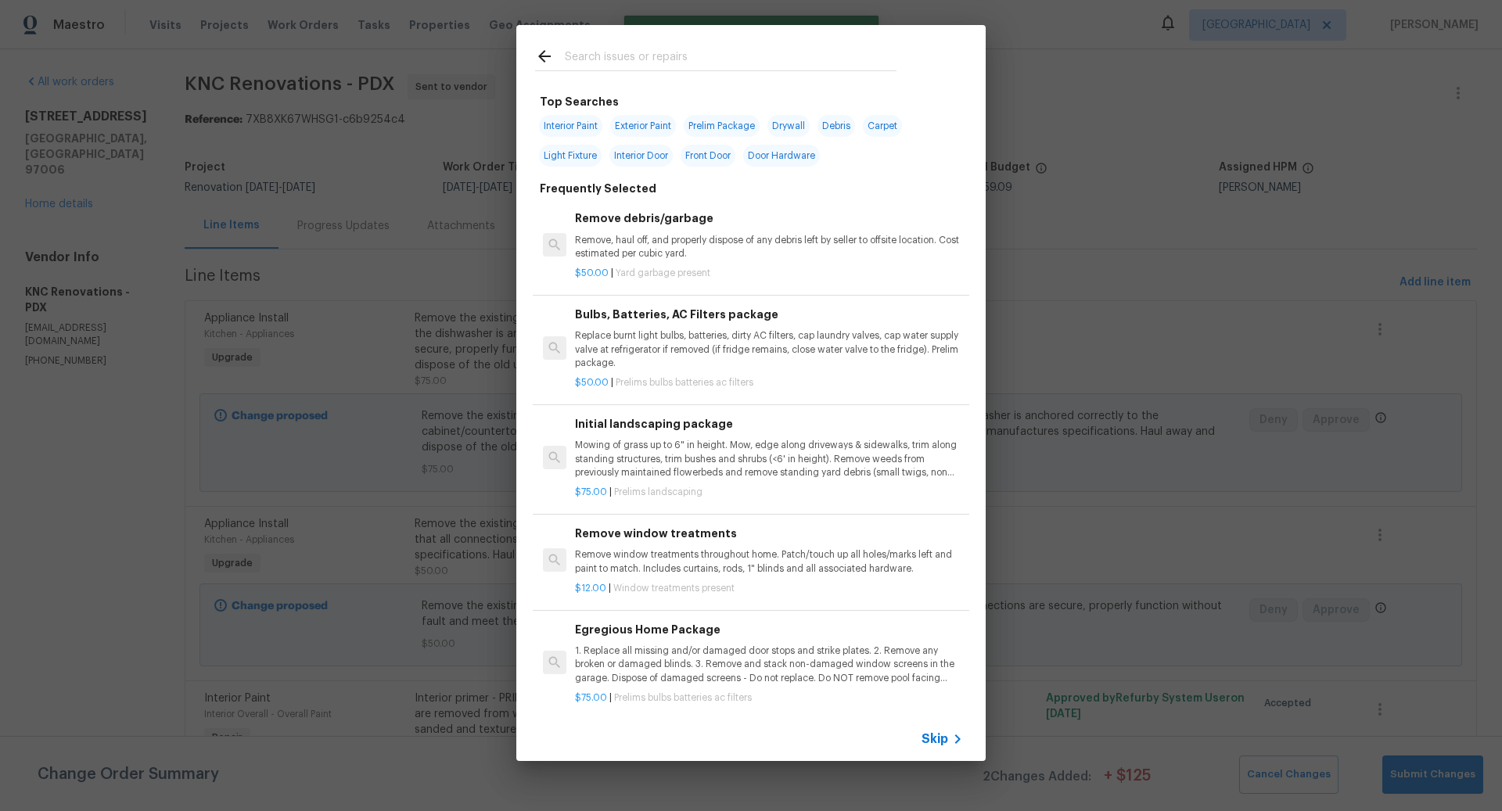
click at [941, 737] on span "Skip" at bounding box center [935, 740] width 27 height 16
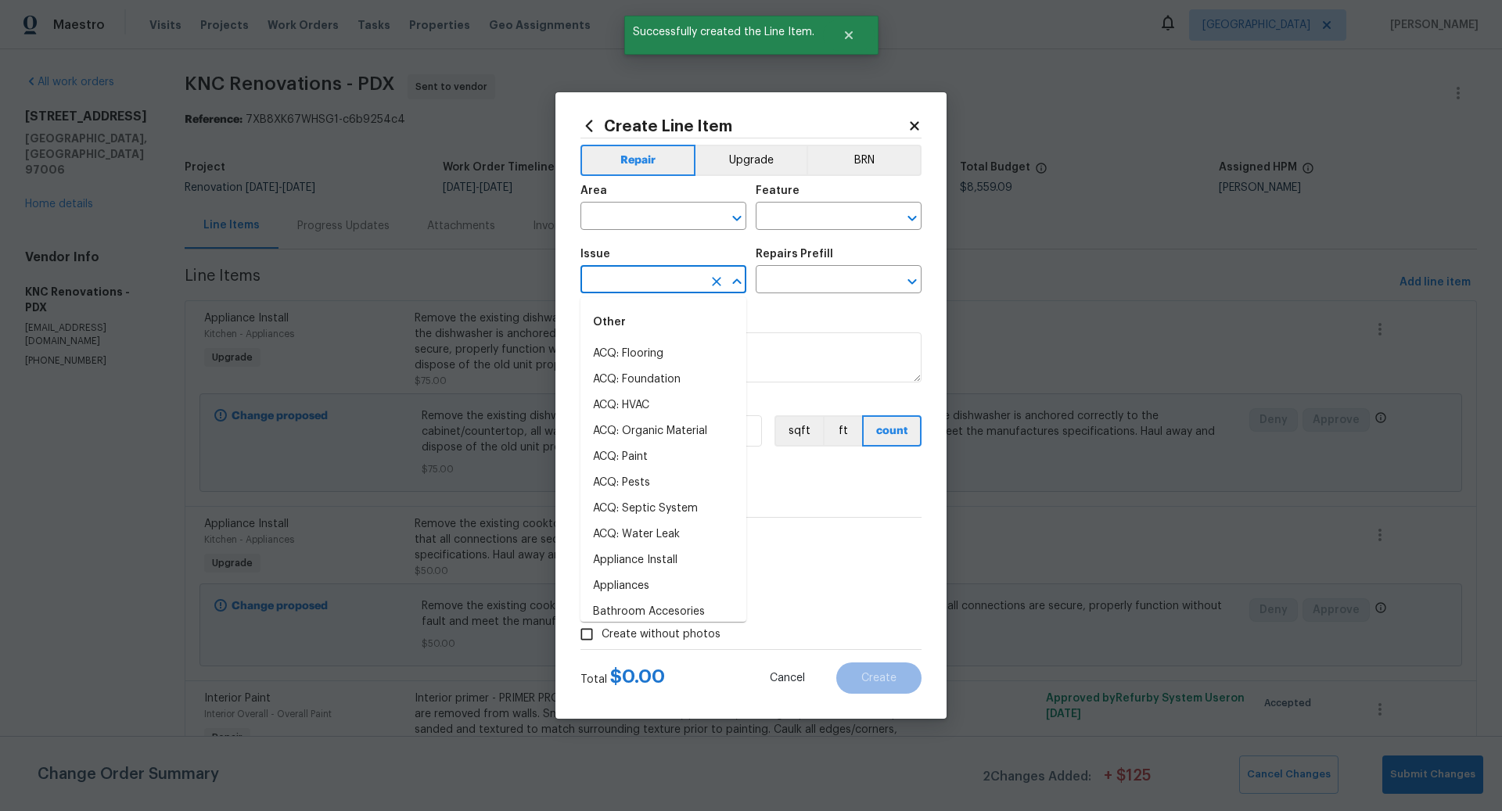
click at [624, 279] on input "text" at bounding box center [642, 281] width 122 height 24
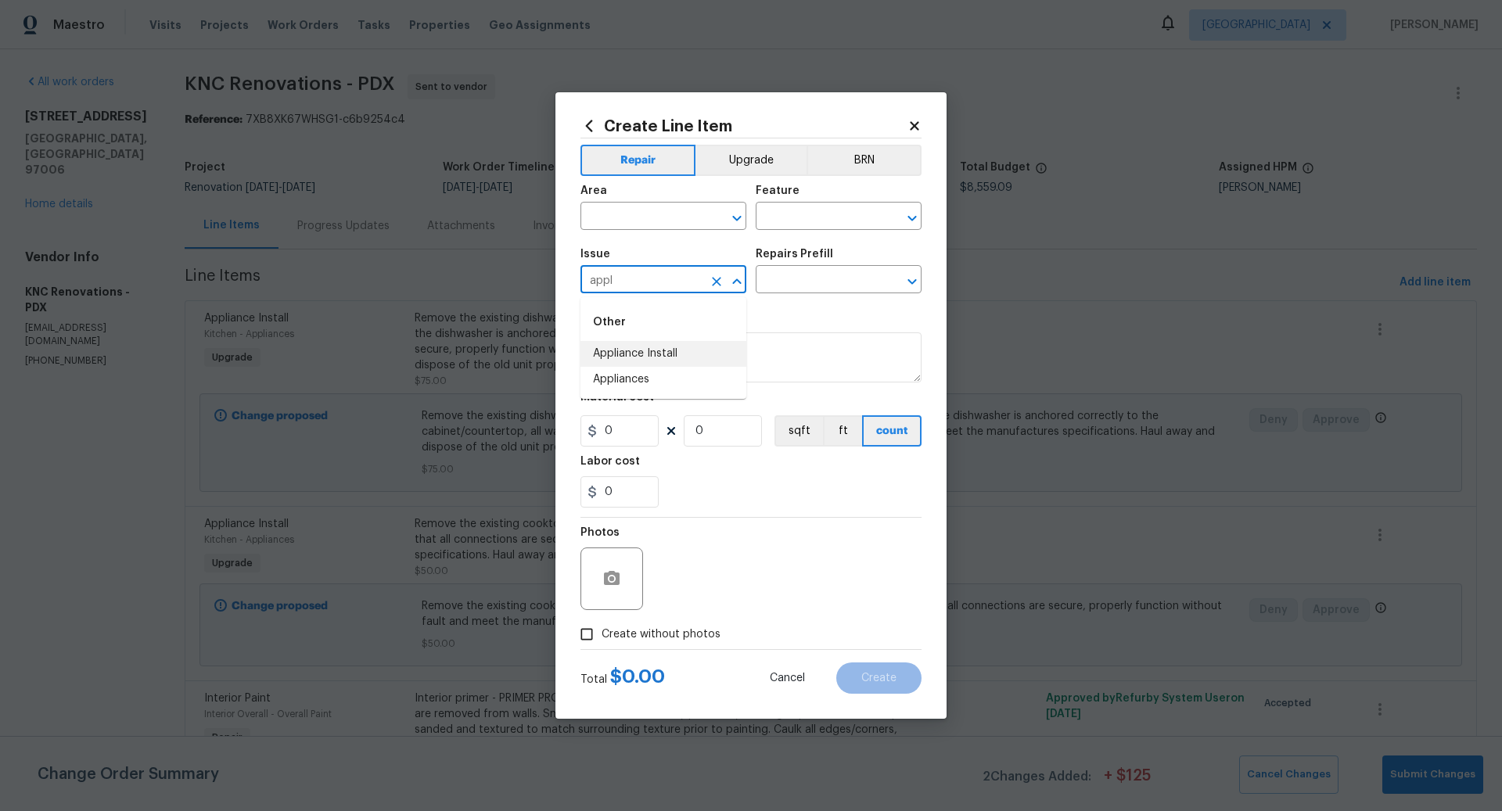
click at [649, 352] on li "Appliance Install" at bounding box center [664, 354] width 166 height 26
type input "Appliance Install"
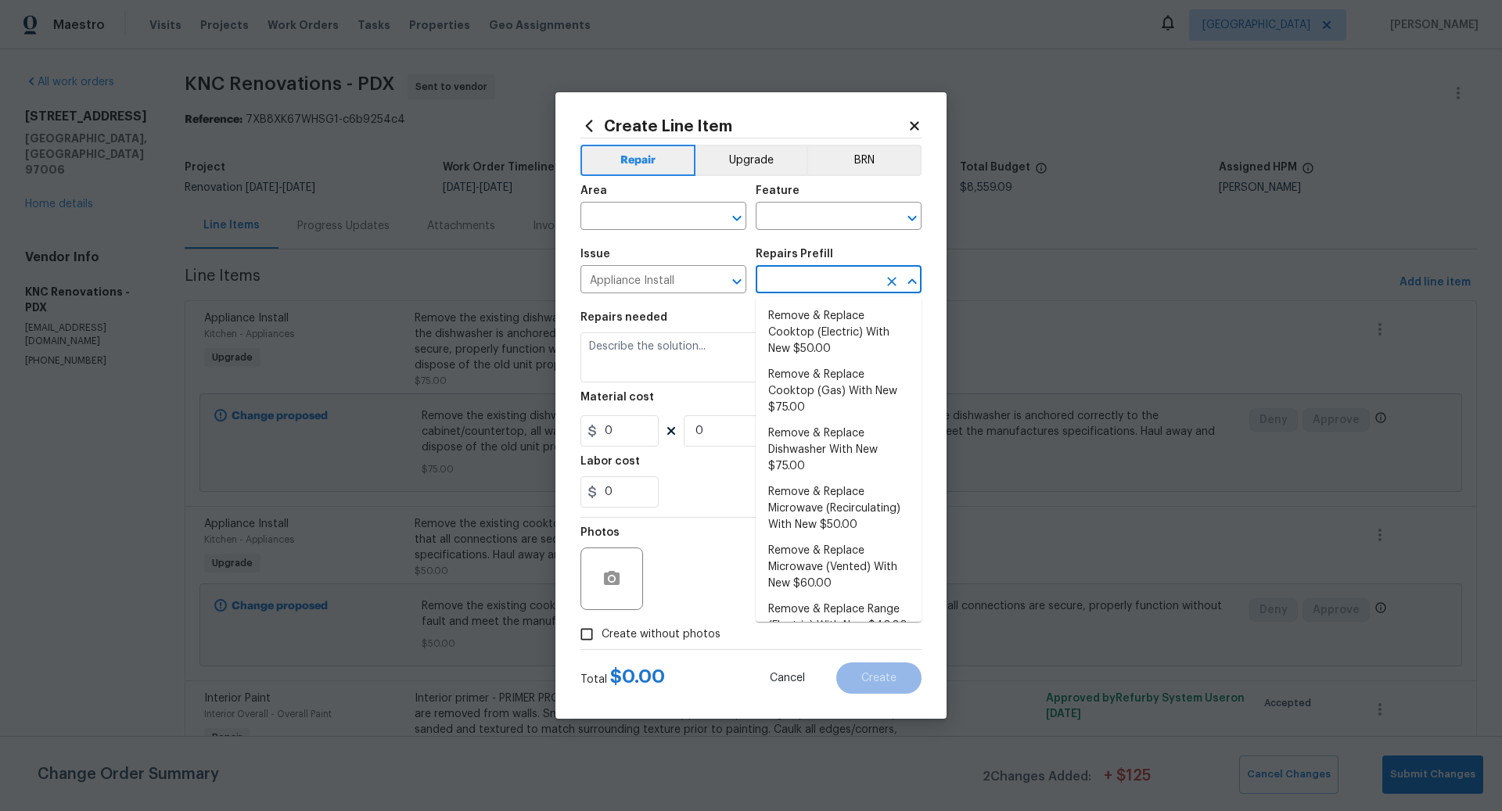
click at [797, 279] on input "text" at bounding box center [817, 281] width 122 height 24
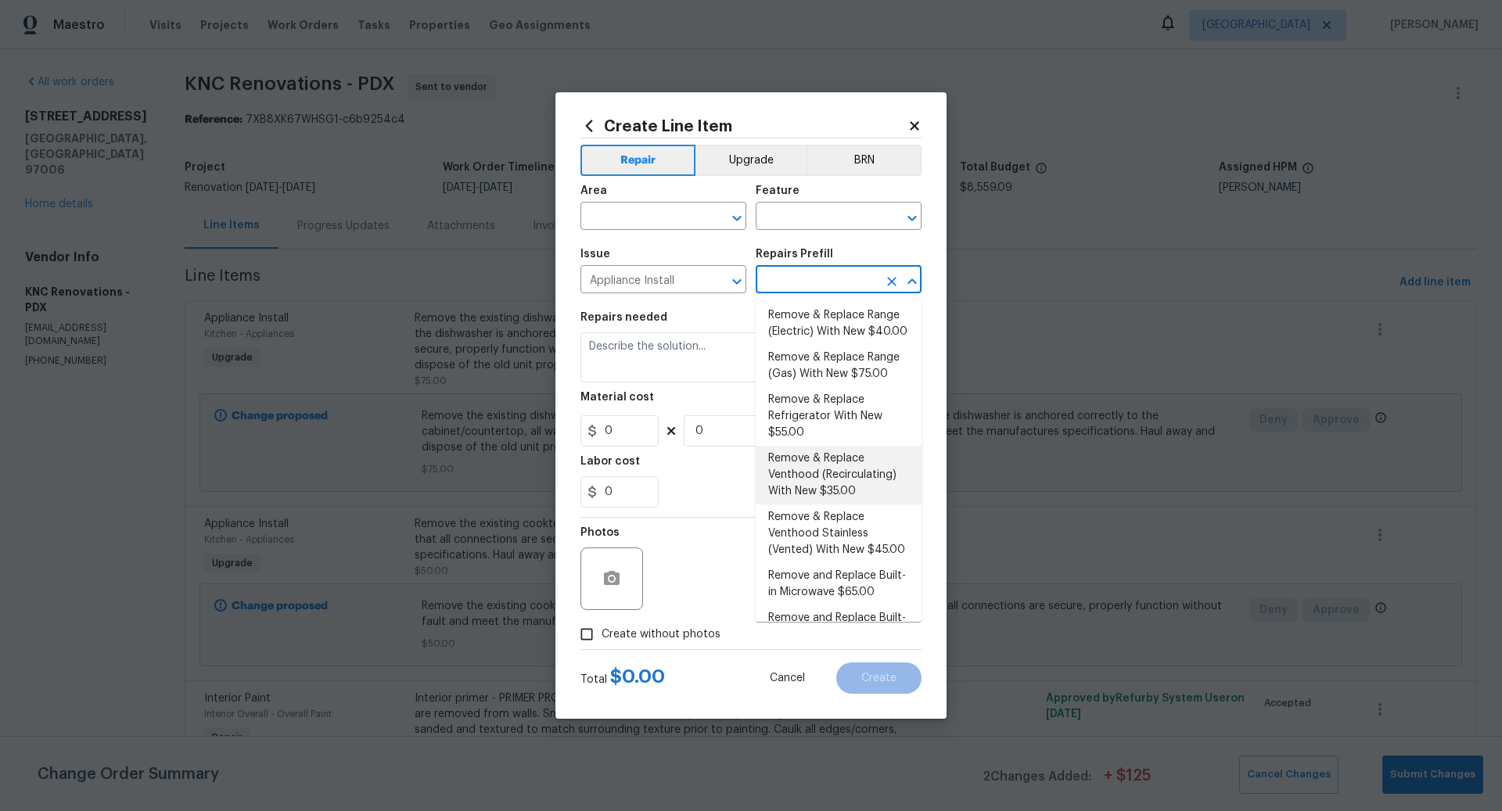
scroll to position [326, 0]
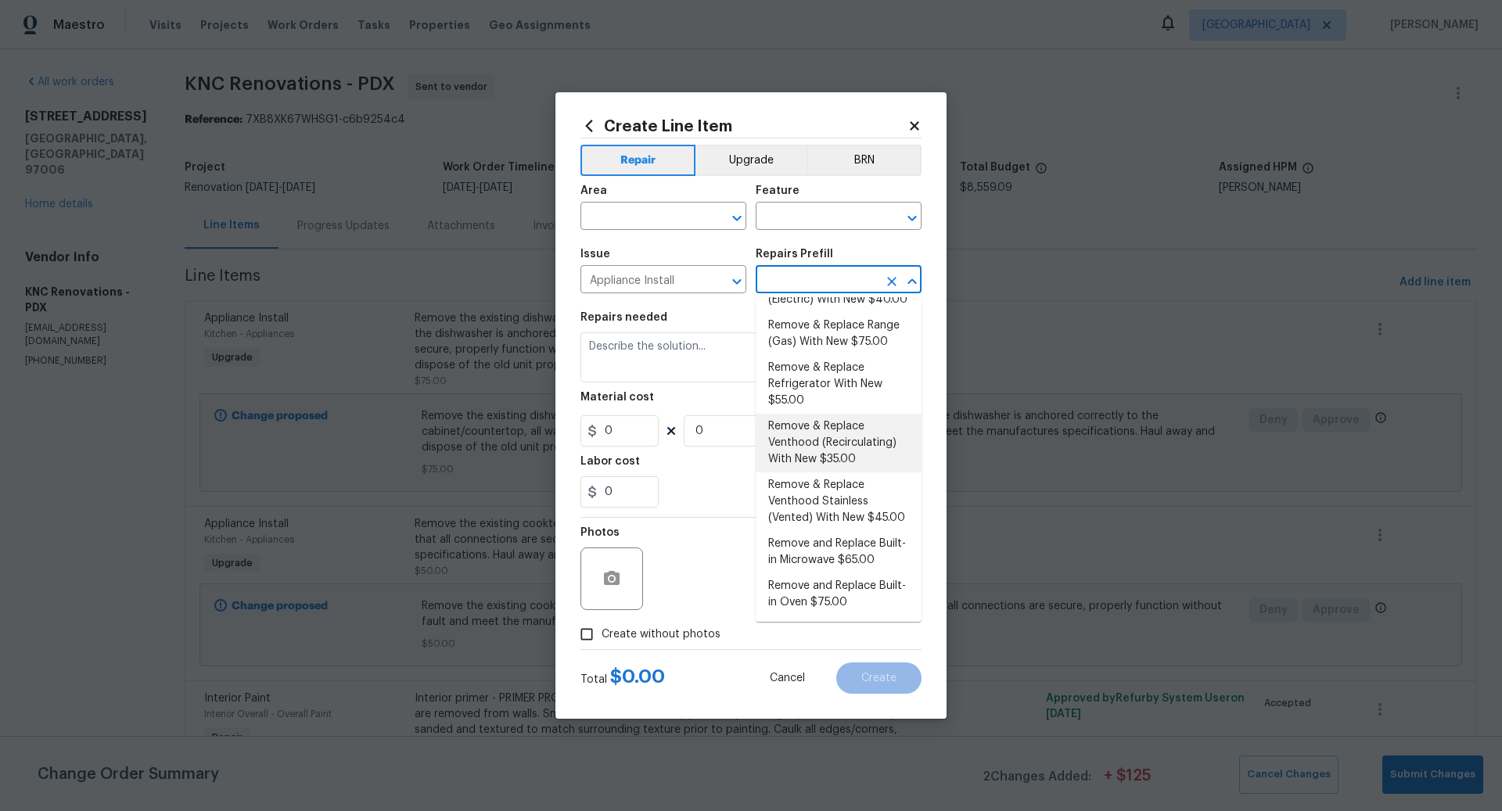
click at [826, 441] on li "Remove & Replace Venthood (Recirculating) With New $35.00" at bounding box center [839, 443] width 166 height 59
type input "Appliances"
type input "Remove & Replace Venthood (Recirculating) With New $35.00"
type textarea "Remove the existing venthood and replace it with a new venthood (recirculating)…"
type input "35"
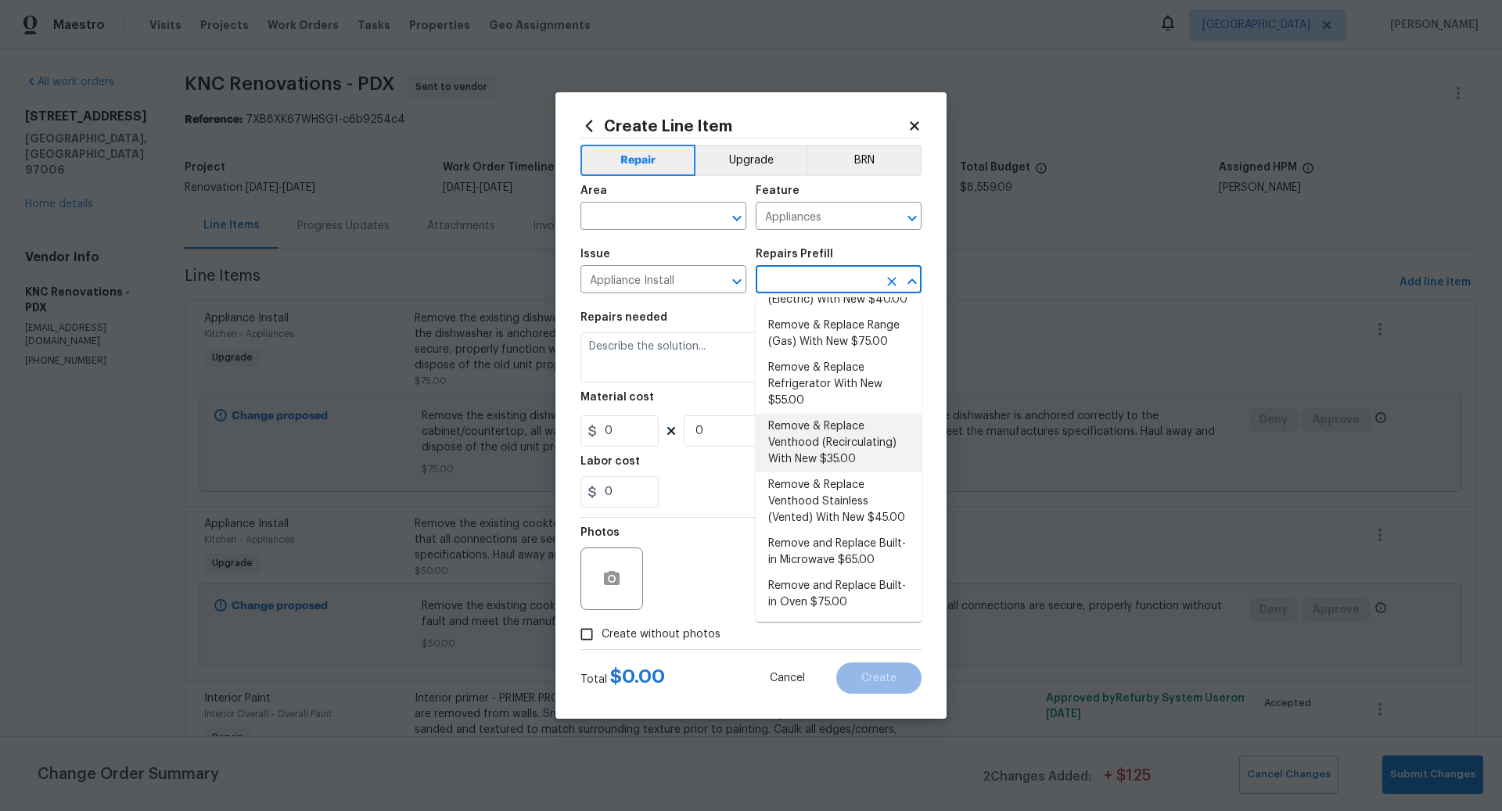
type input "1"
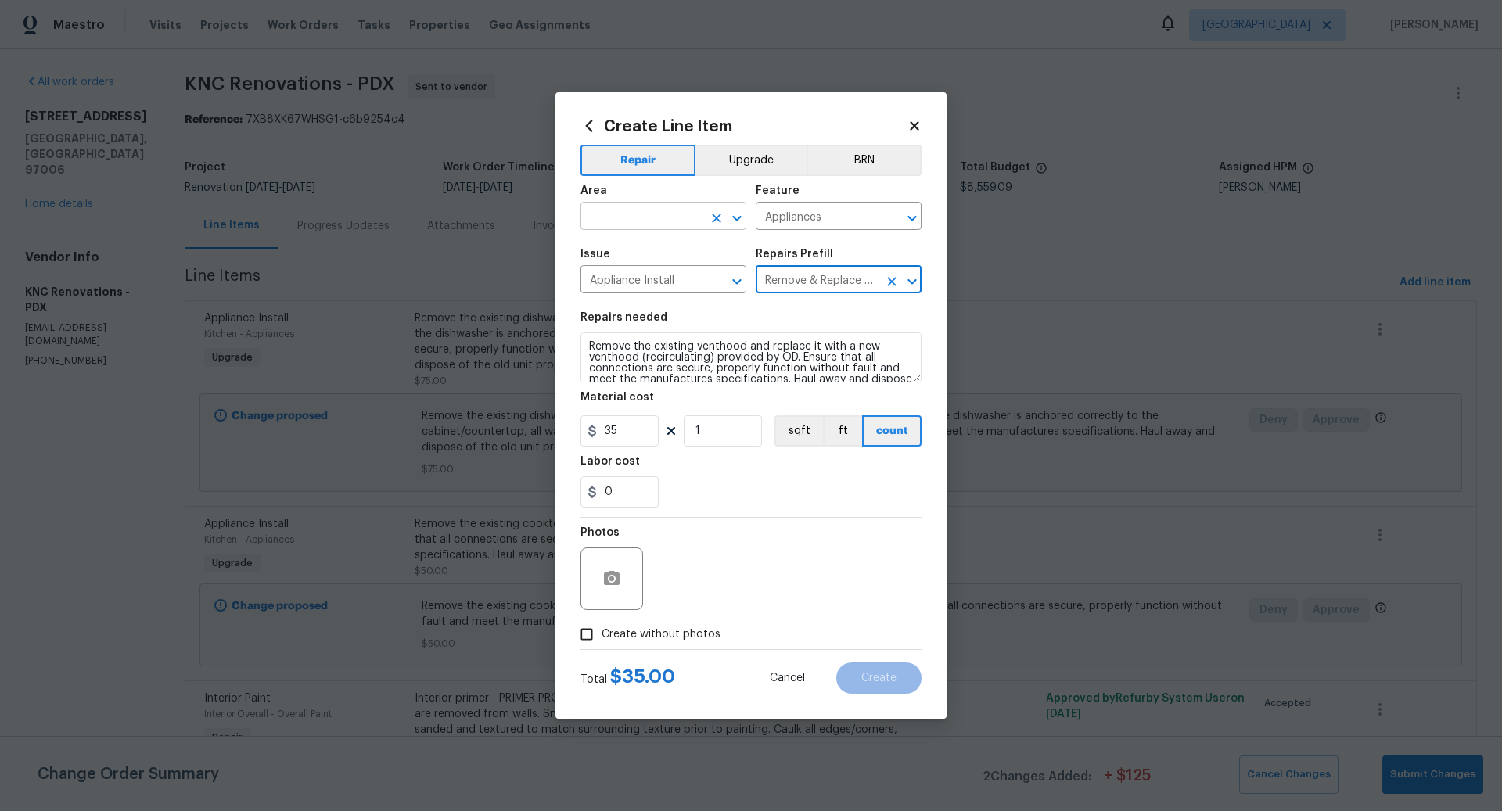
click at [611, 214] on input "text" at bounding box center [642, 218] width 122 height 24
click at [618, 251] on li "Kitchen" at bounding box center [664, 253] width 166 height 26
type input "Kitchen"
click at [746, 163] on button "Upgrade" at bounding box center [752, 160] width 112 height 31
click at [667, 160] on button "Repair" at bounding box center [637, 160] width 113 height 31
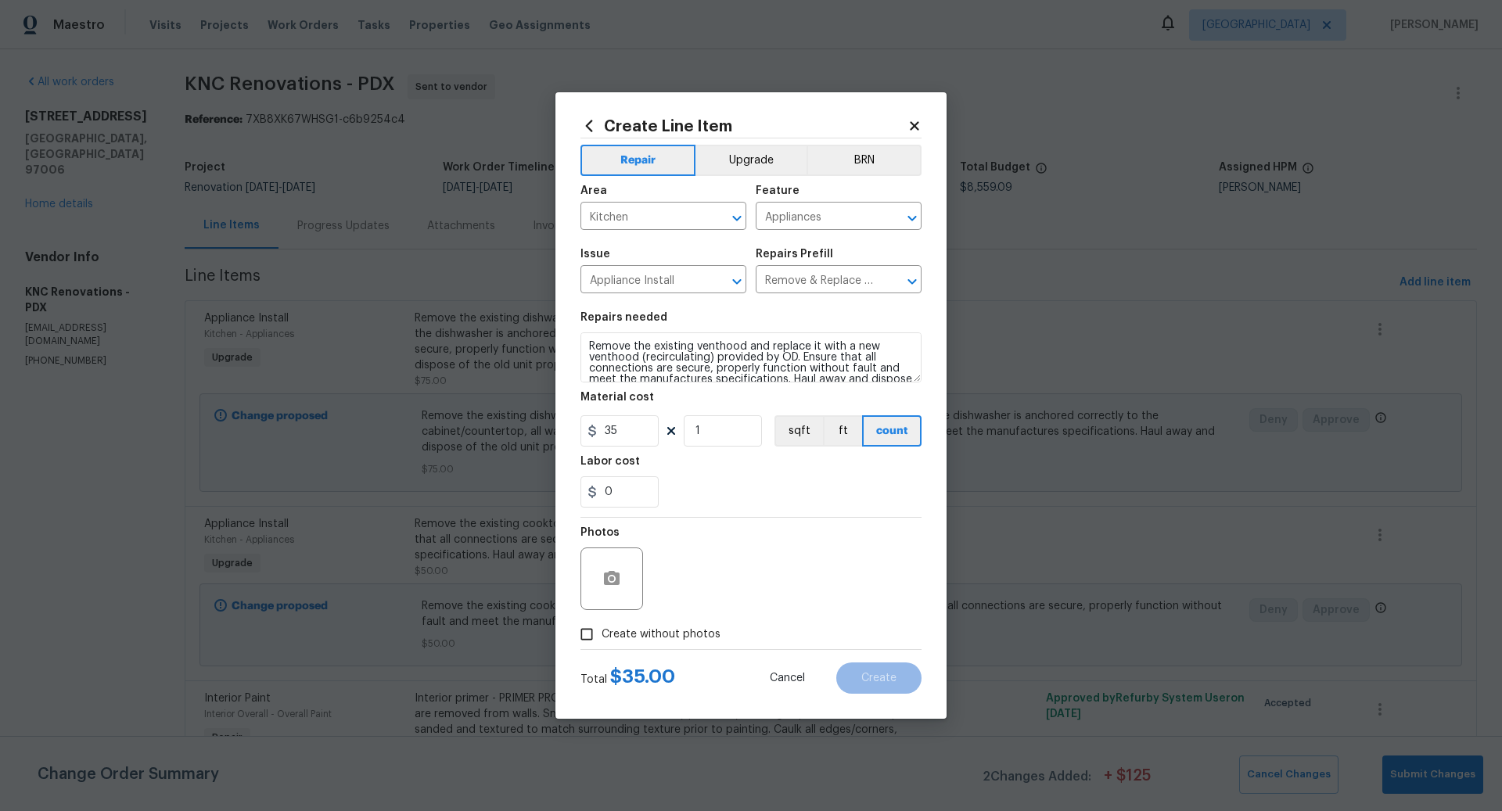
click at [593, 635] on input "Create without photos" at bounding box center [587, 635] width 30 height 30
checkbox input "true"
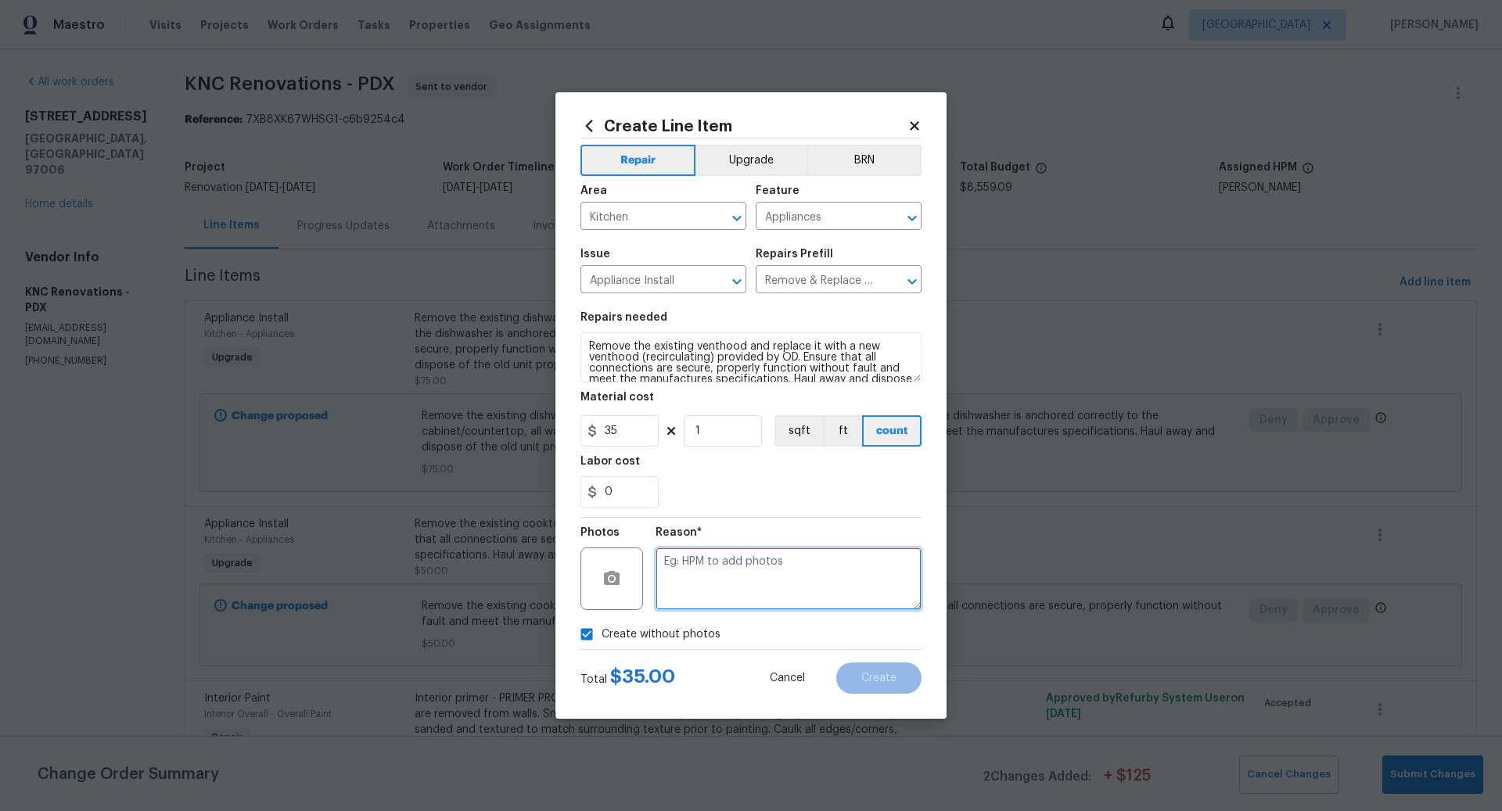
click at [740, 581] on textarea at bounding box center [789, 579] width 266 height 63
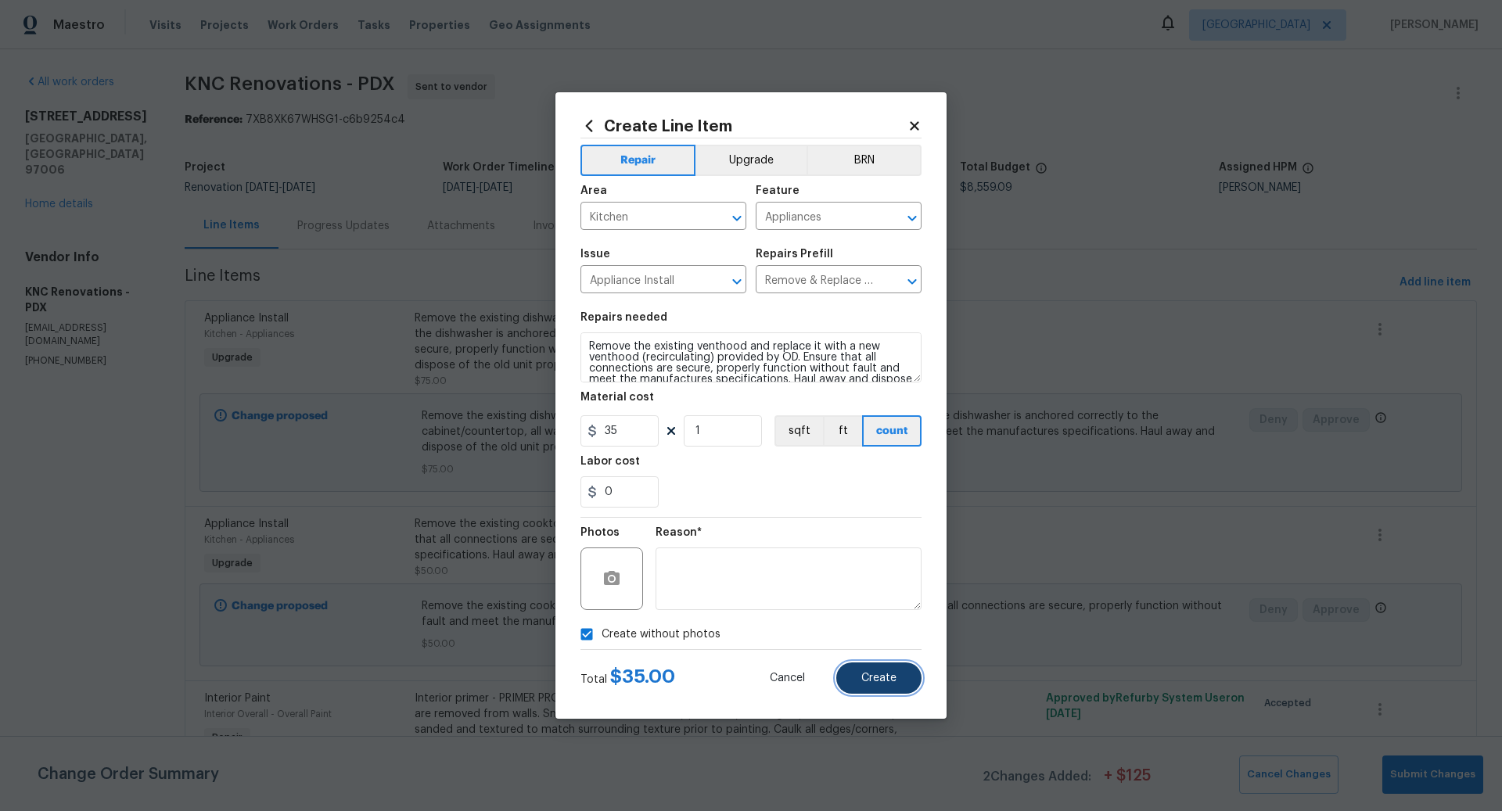
click at [876, 680] on span "Create" at bounding box center [879, 679] width 35 height 12
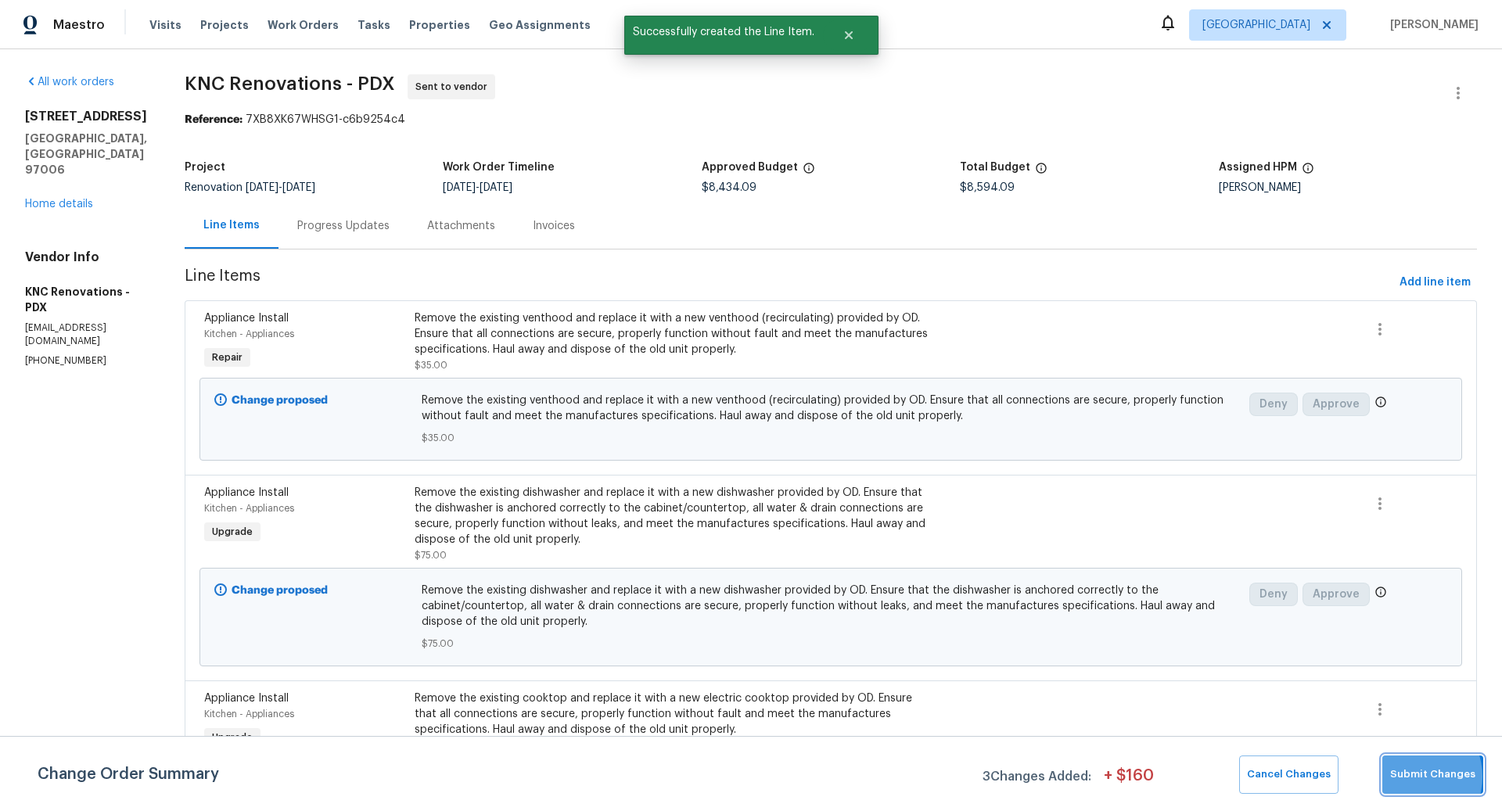
click at [1412, 777] on span "Submit Changes" at bounding box center [1432, 775] width 85 height 18
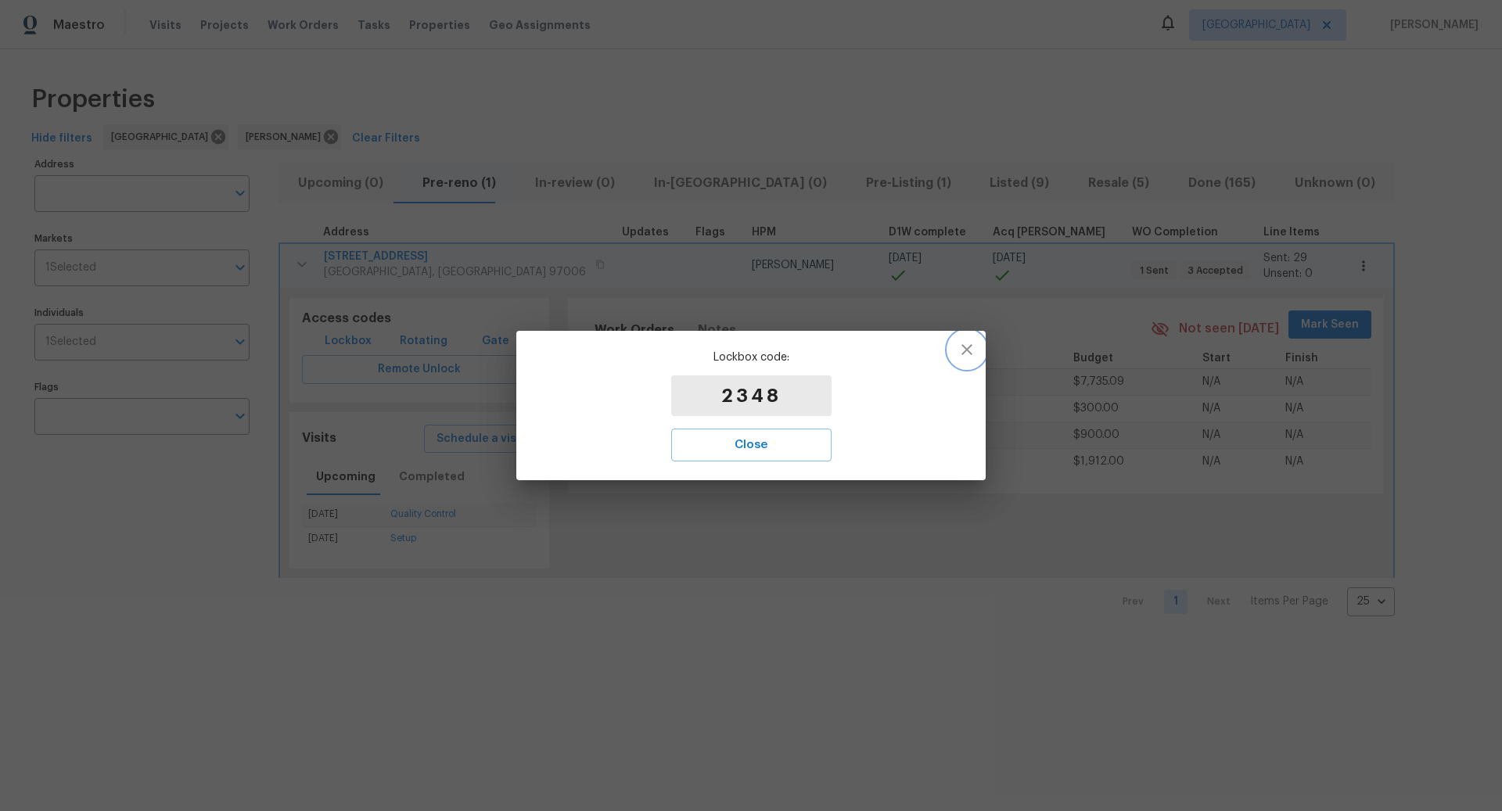
click at [968, 347] on icon "button" at bounding box center [967, 349] width 19 height 19
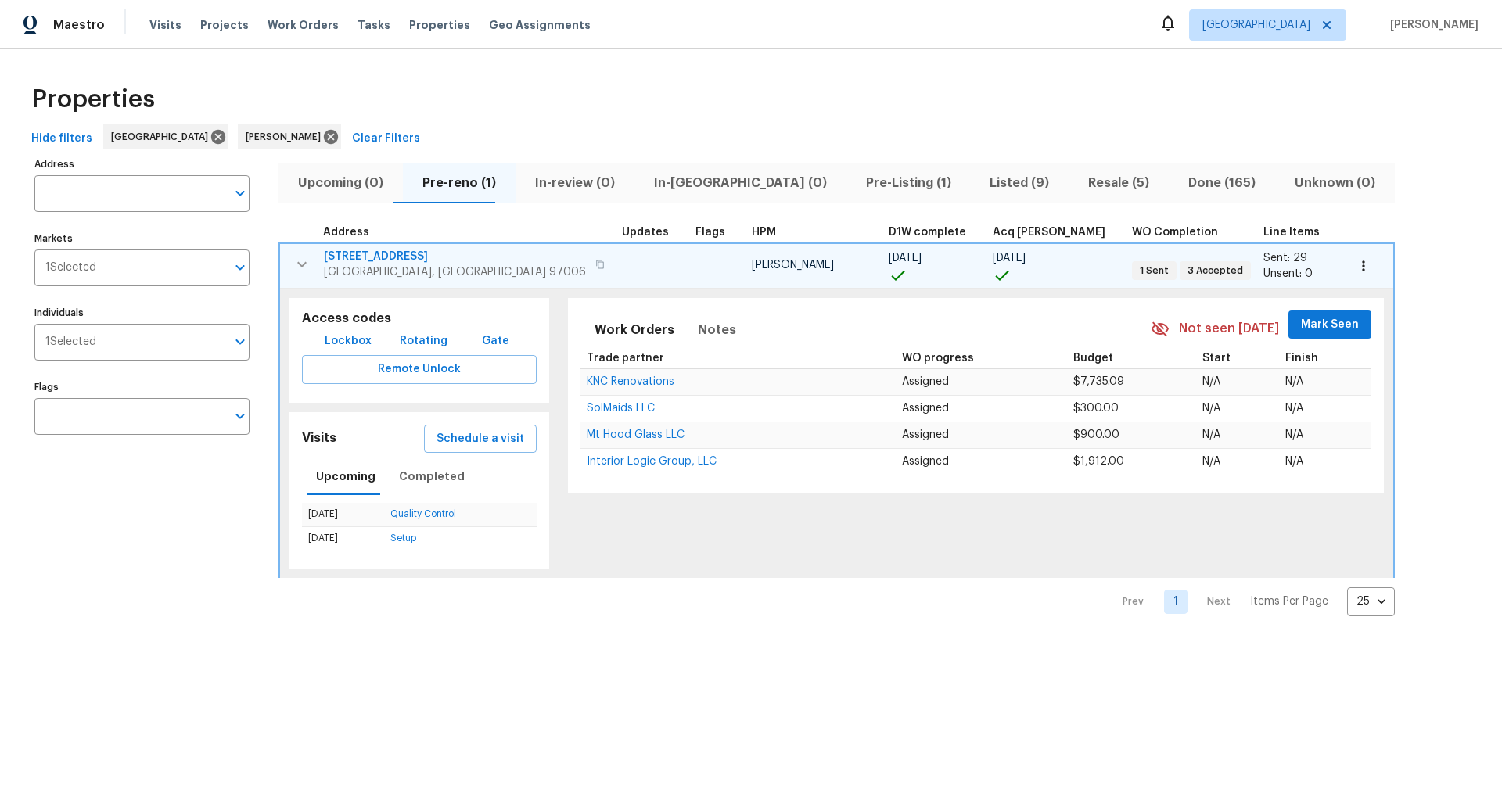
click at [980, 181] on span "Listed (9)" at bounding box center [1020, 183] width 80 height 22
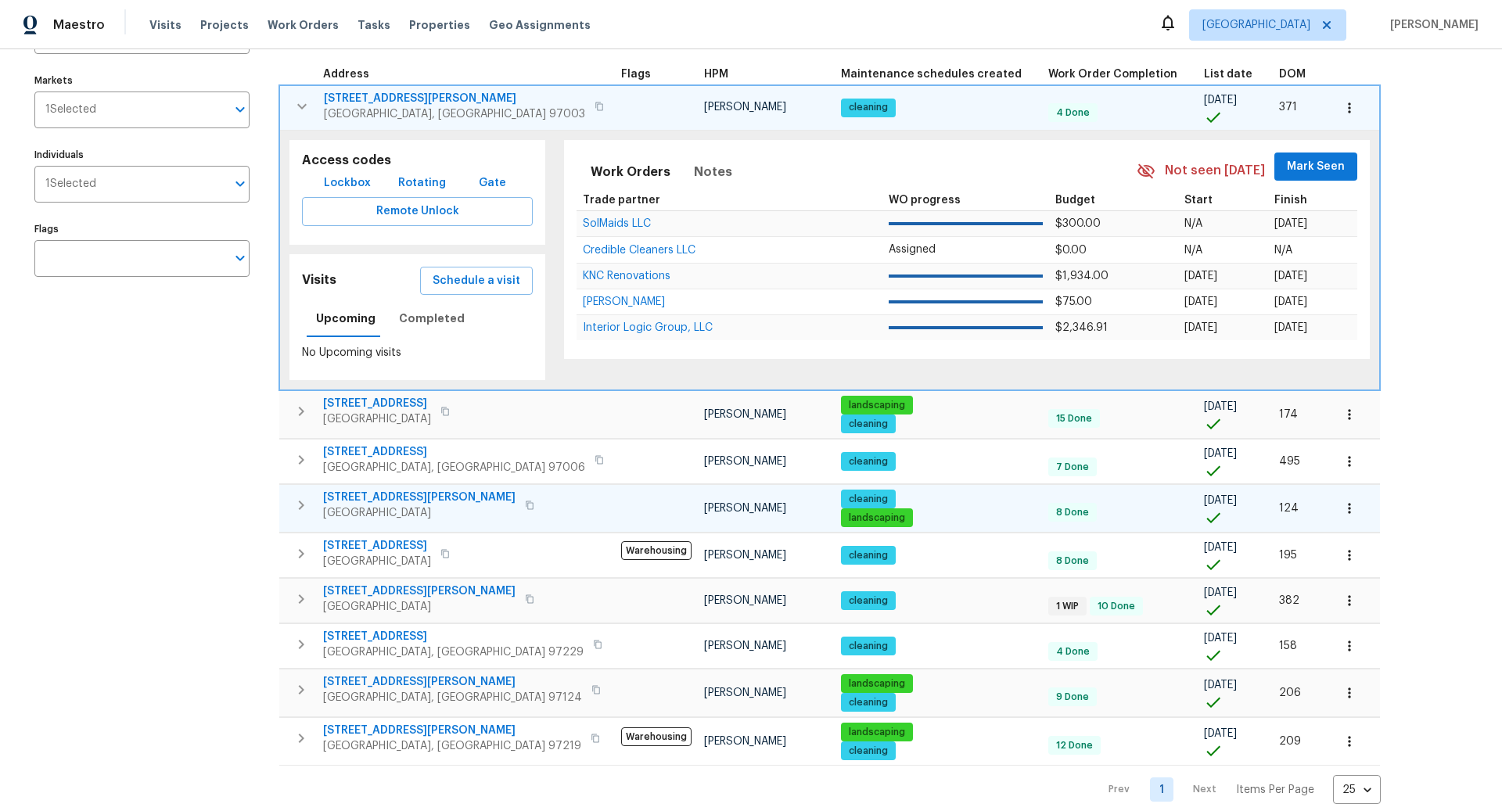
scroll to position [171, 0]
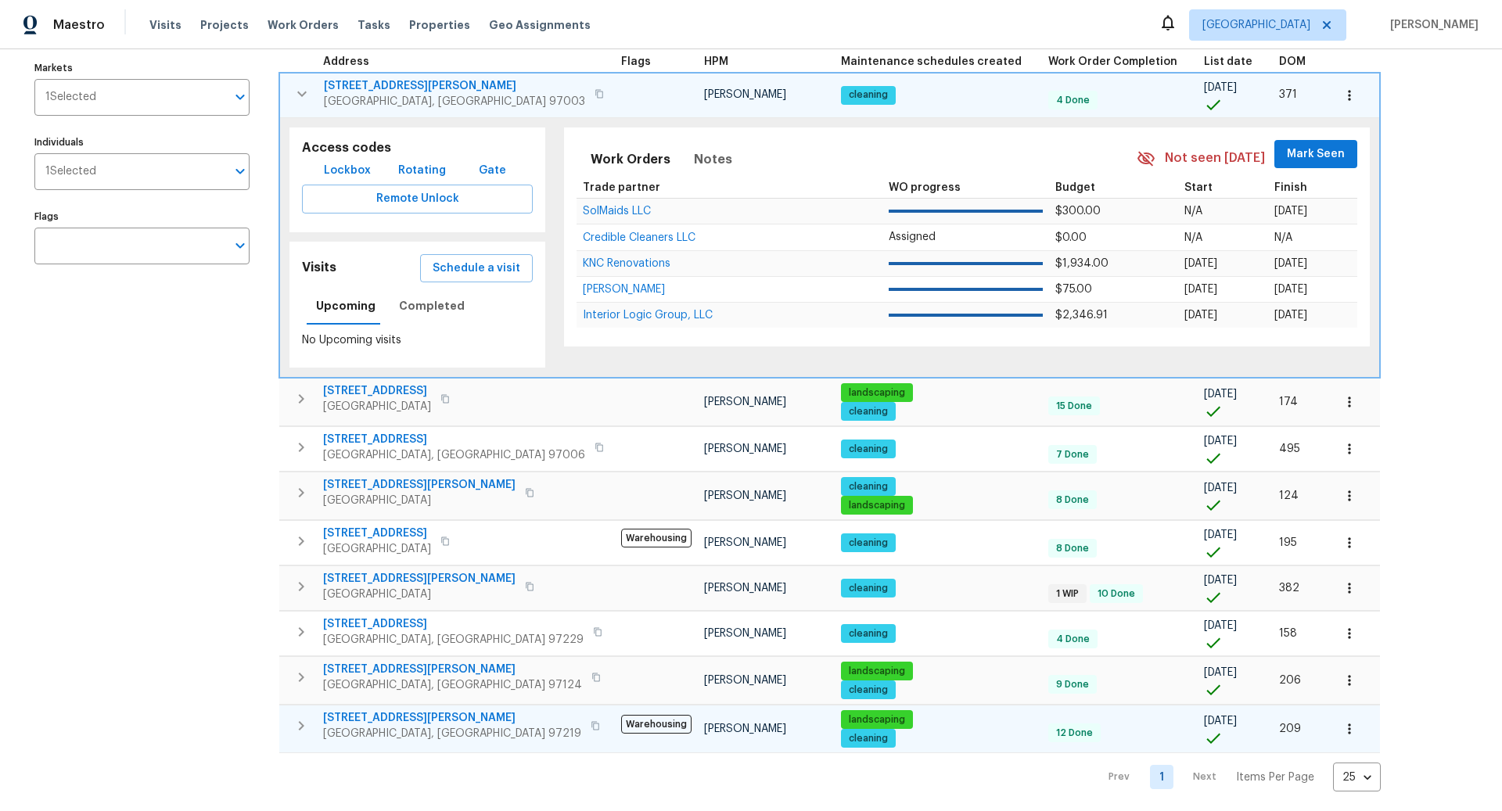
click at [303, 721] on icon "button" at bounding box center [301, 725] width 5 height 9
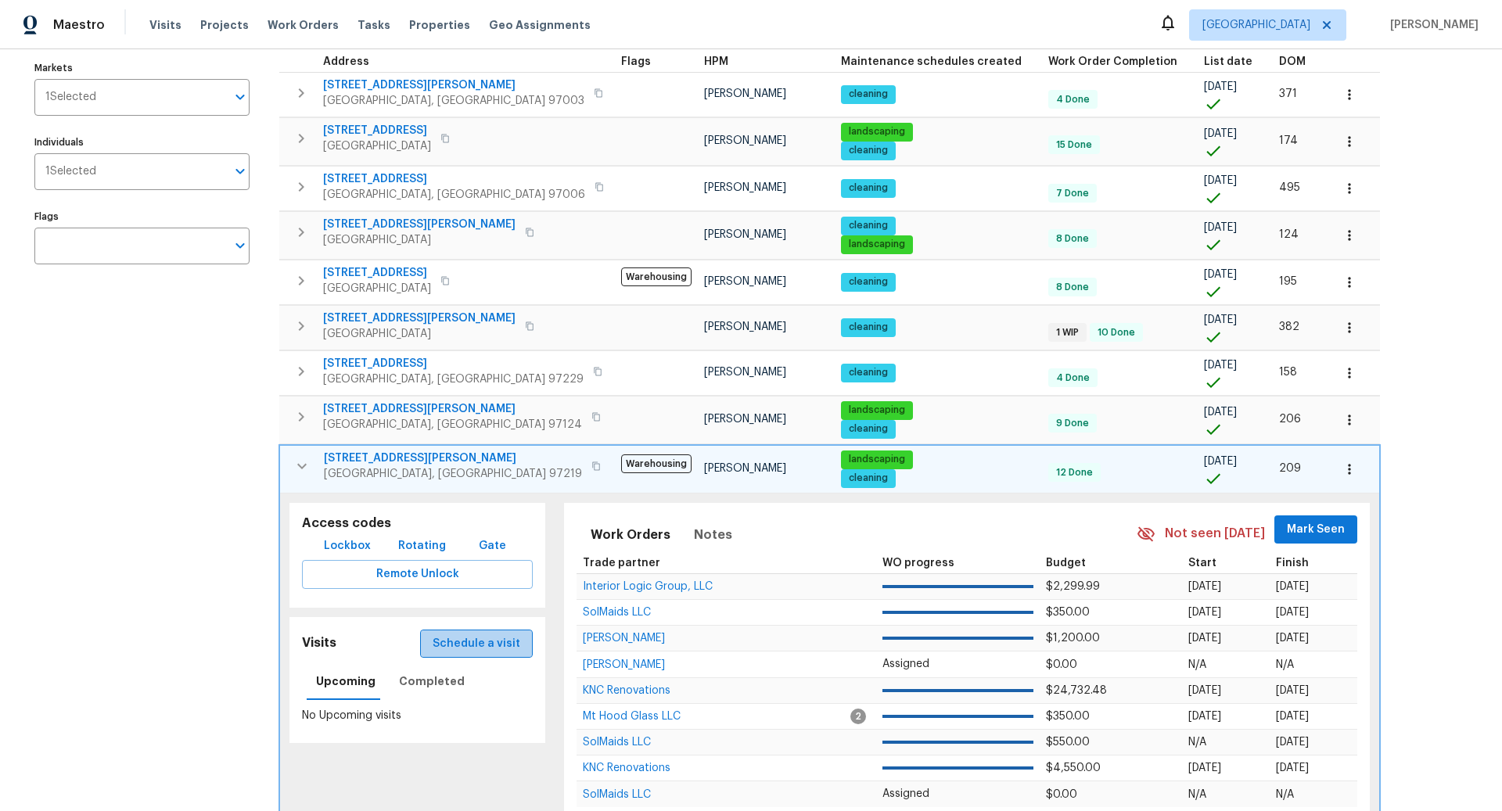
click at [473, 635] on span "Schedule a visit" at bounding box center [477, 645] width 88 height 20
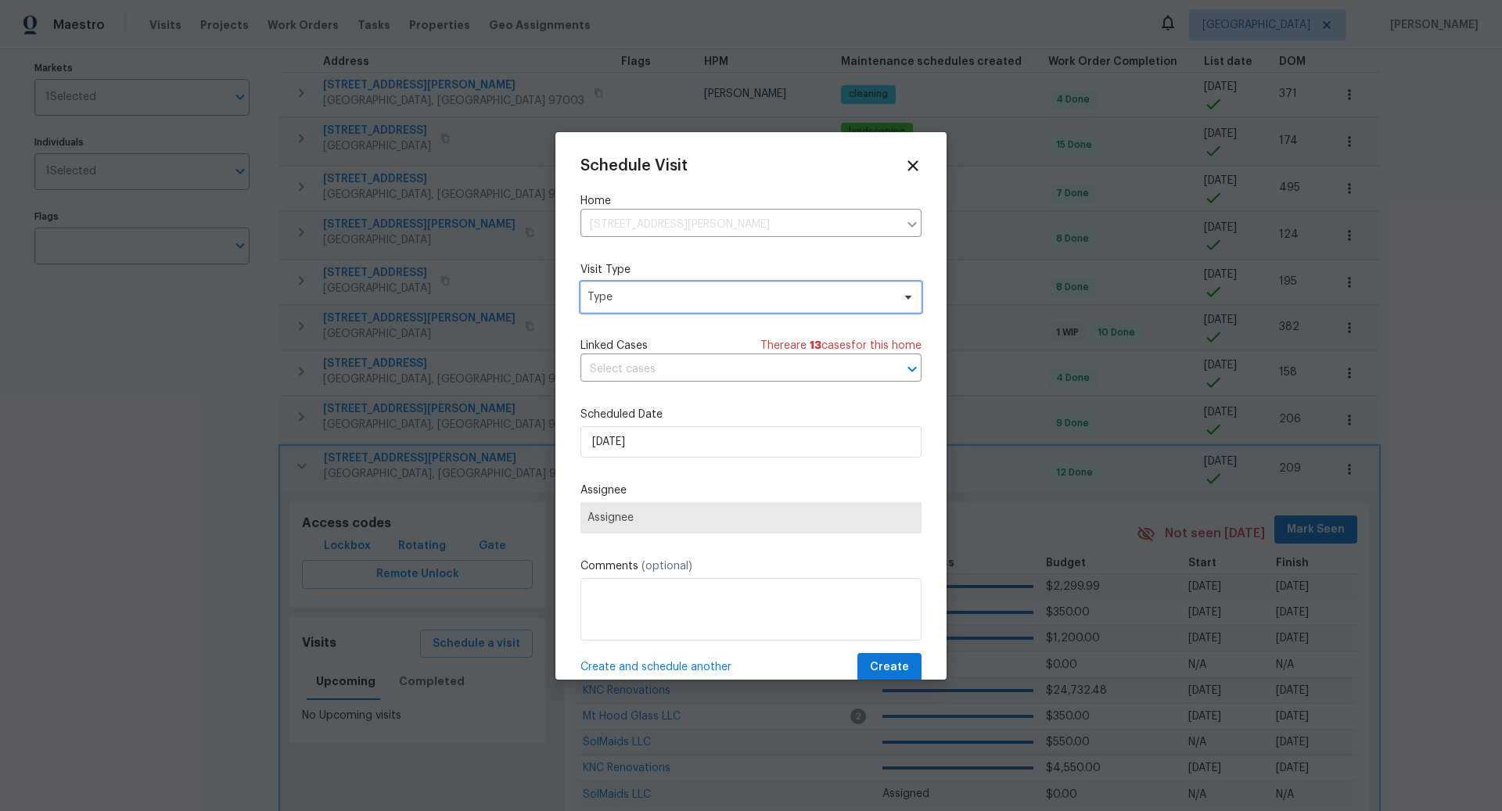
click at [718, 296] on span "Type" at bounding box center [740, 298] width 304 height 16
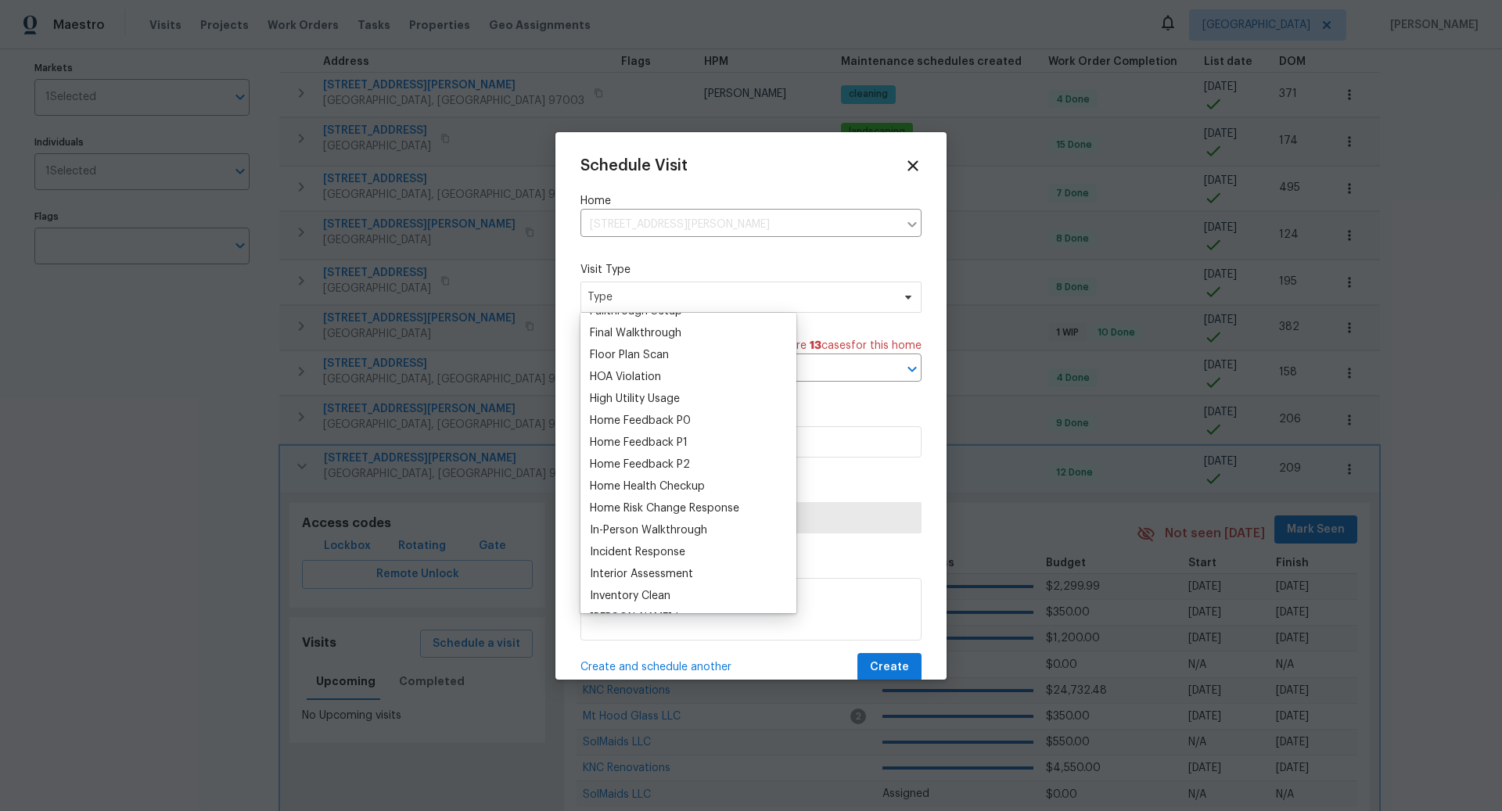
scroll to position [389, 0]
click at [653, 478] on div "Home Health Checkup" at bounding box center [647, 486] width 115 height 16
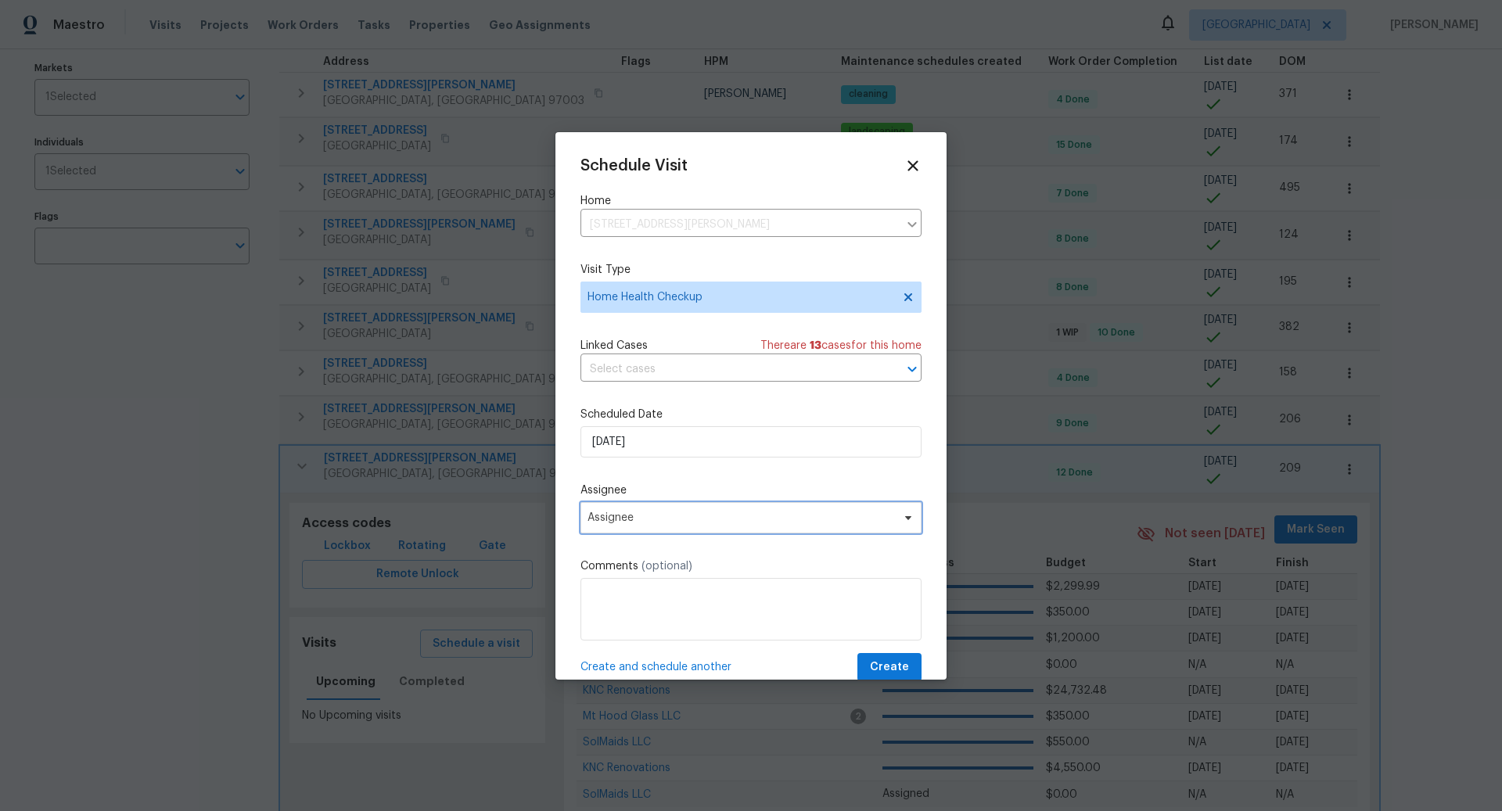
click at [683, 511] on span "Assignee" at bounding box center [751, 517] width 341 height 31
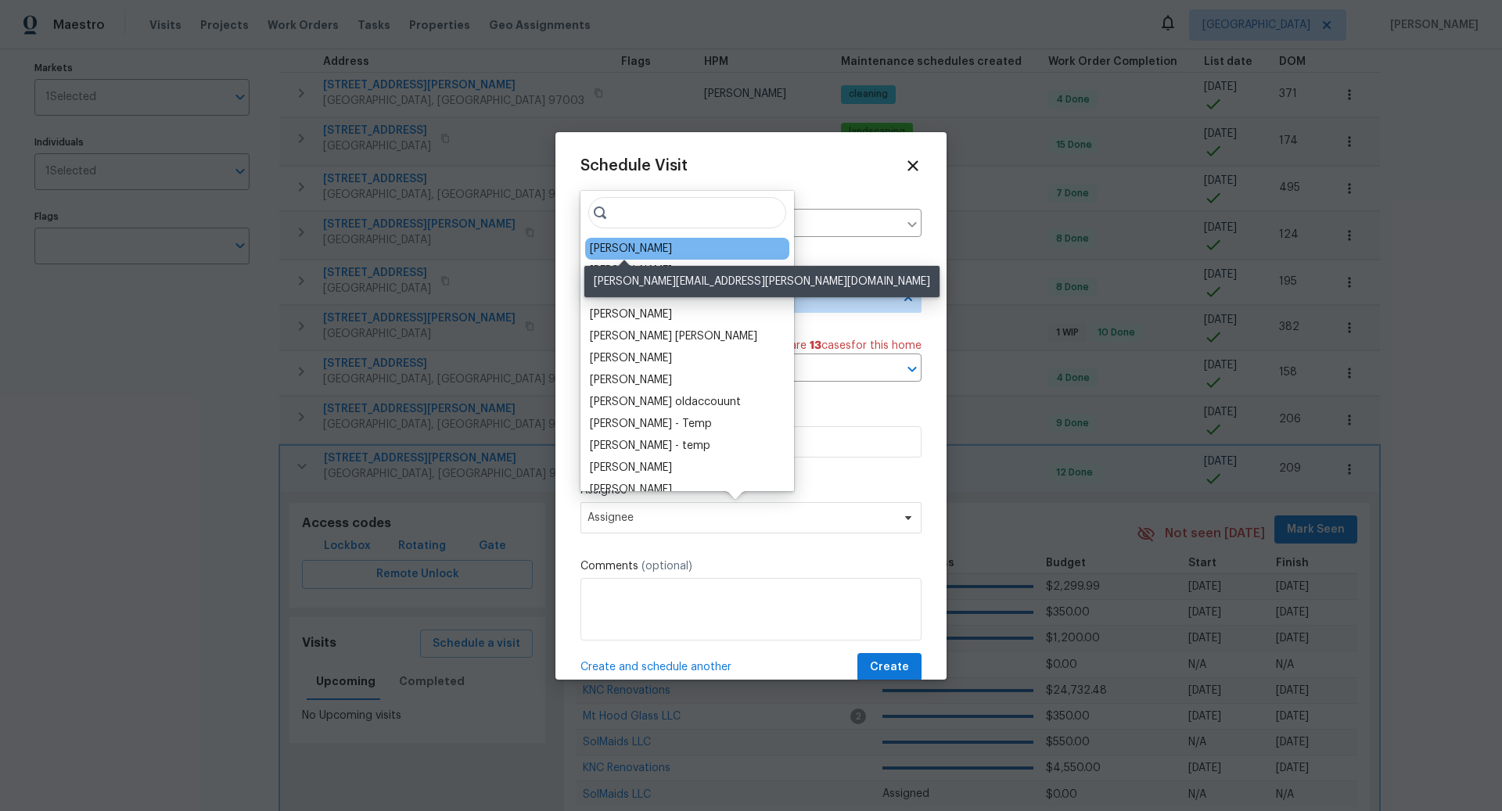
click at [635, 244] on div "[PERSON_NAME]" at bounding box center [631, 249] width 82 height 16
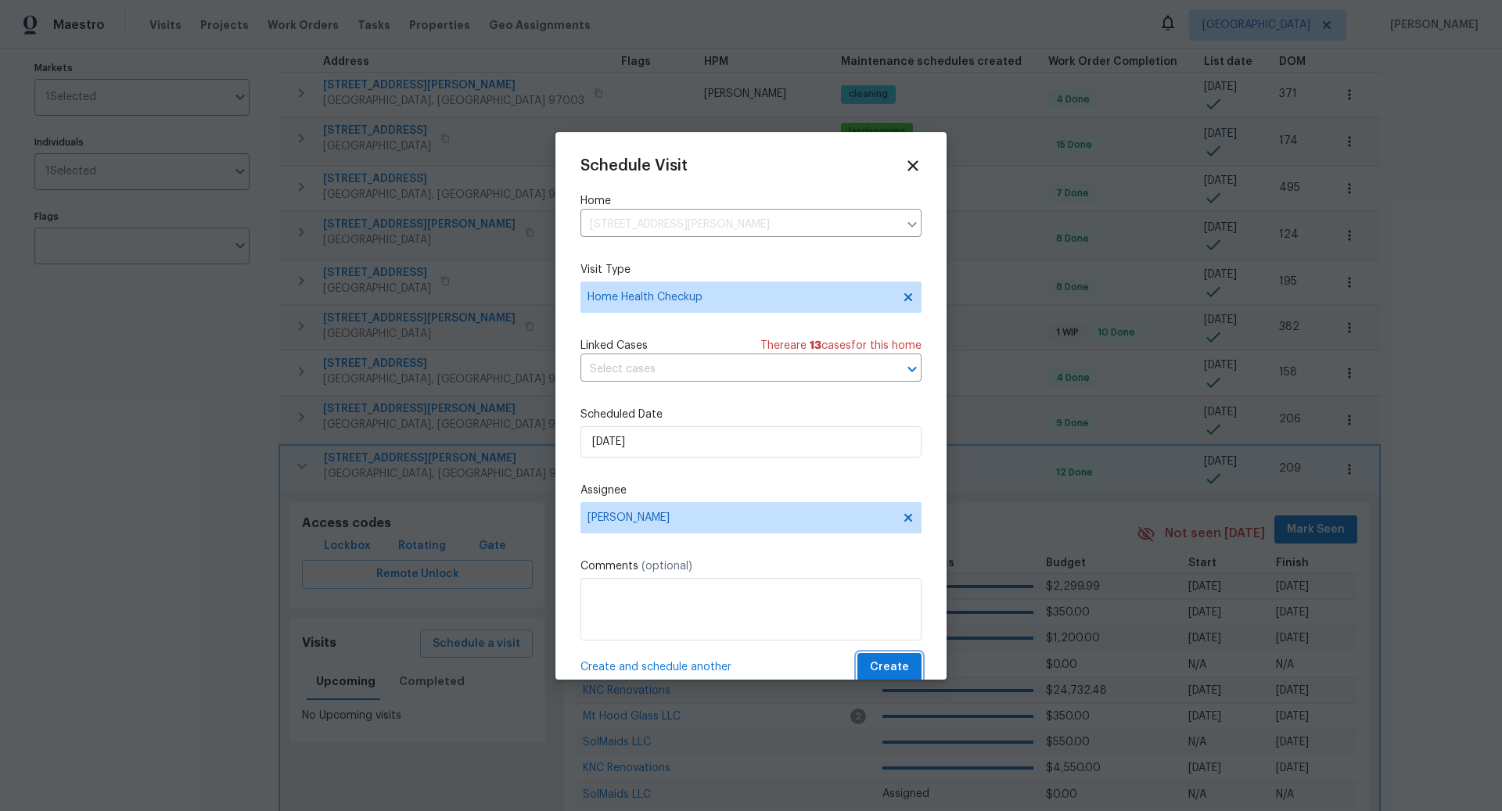
click at [896, 664] on span "Create" at bounding box center [889, 668] width 39 height 20
